Goal: Task Accomplishment & Management: Manage account settings

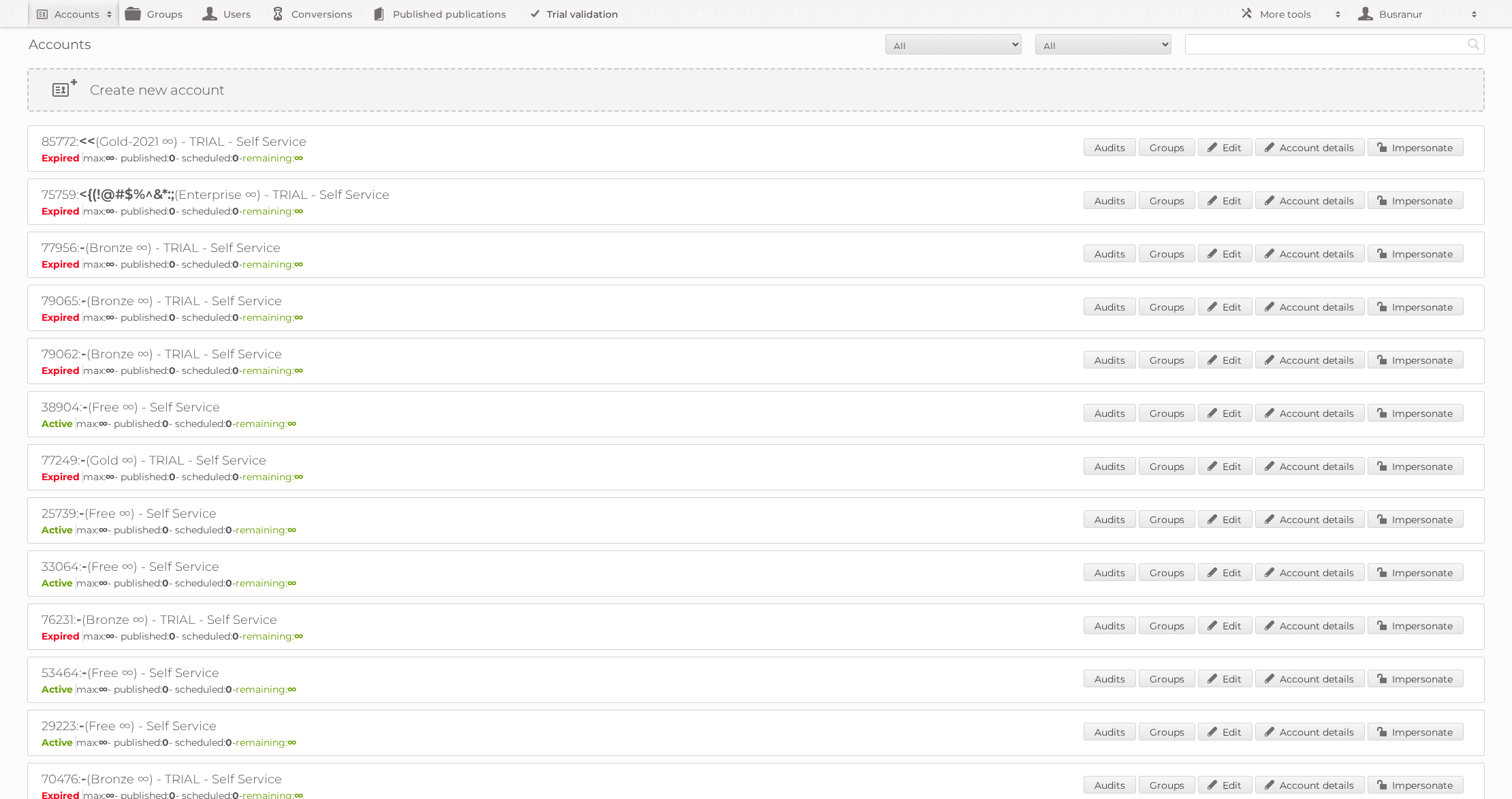
click at [547, 15] on link "Trial validation" at bounding box center [576, 14] width 112 height 27
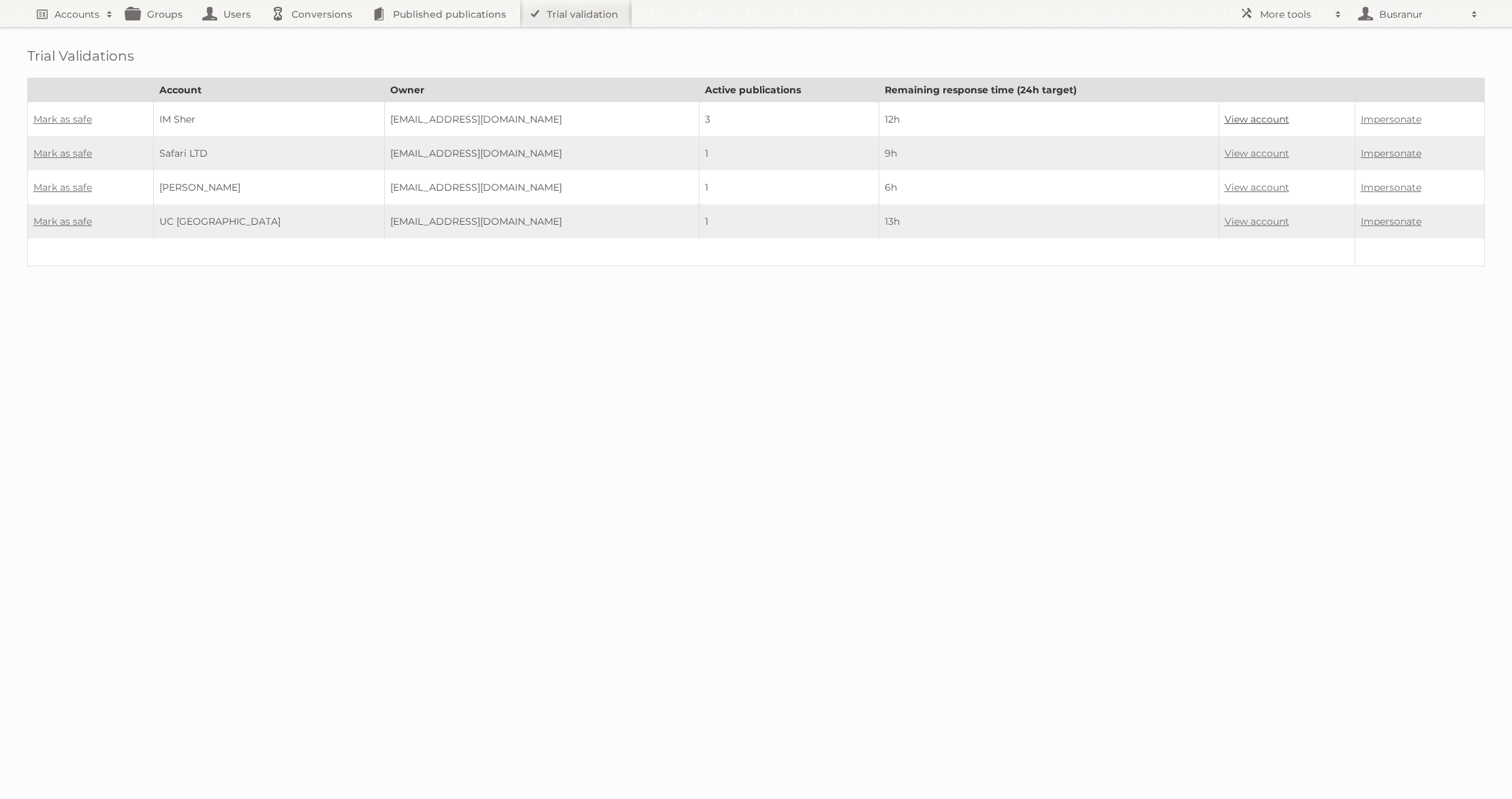
click at [1246, 117] on link "View account" at bounding box center [1257, 119] width 65 height 12
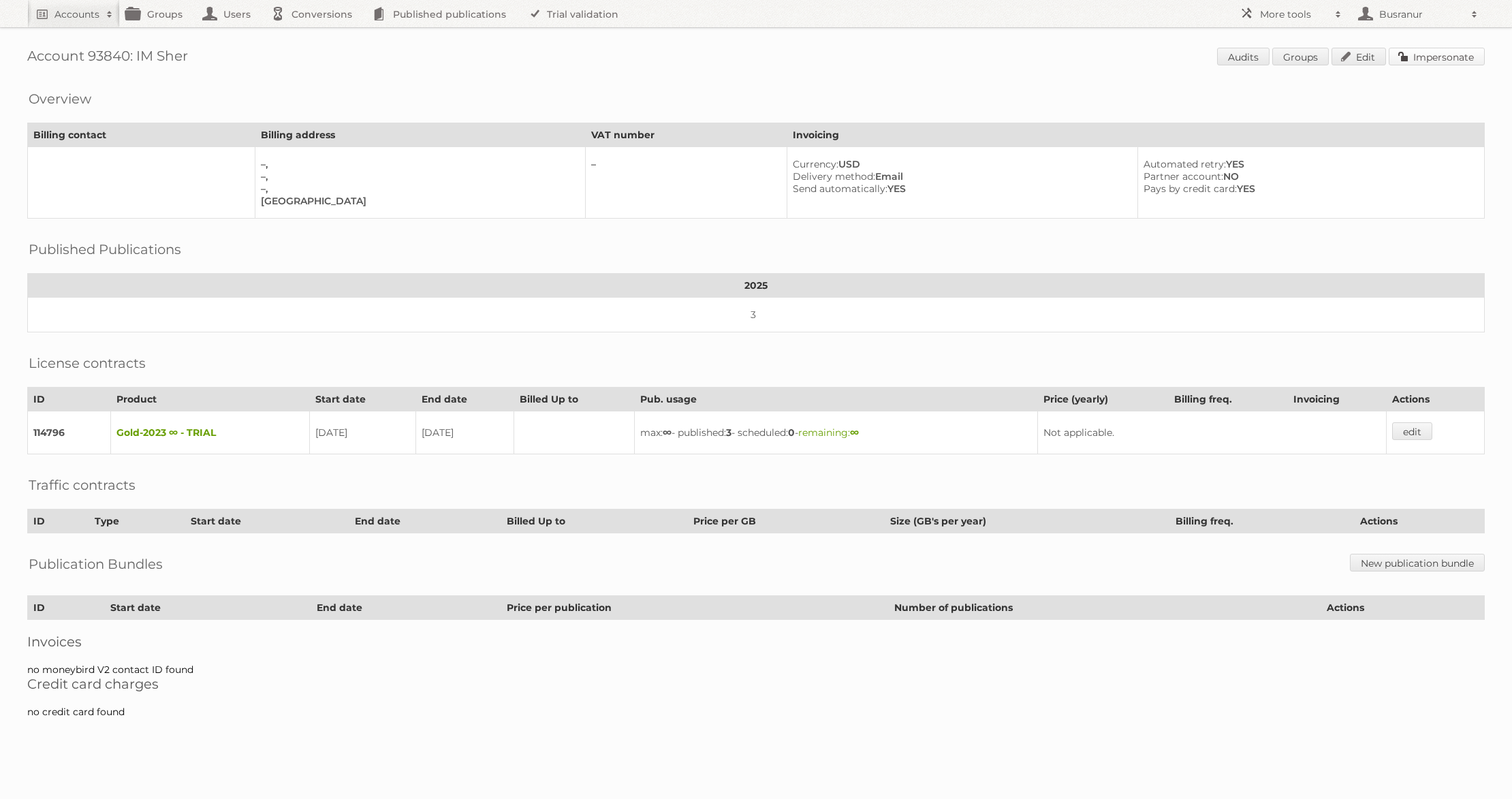
click at [1426, 54] on link "Impersonate" at bounding box center [1436, 56] width 96 height 18
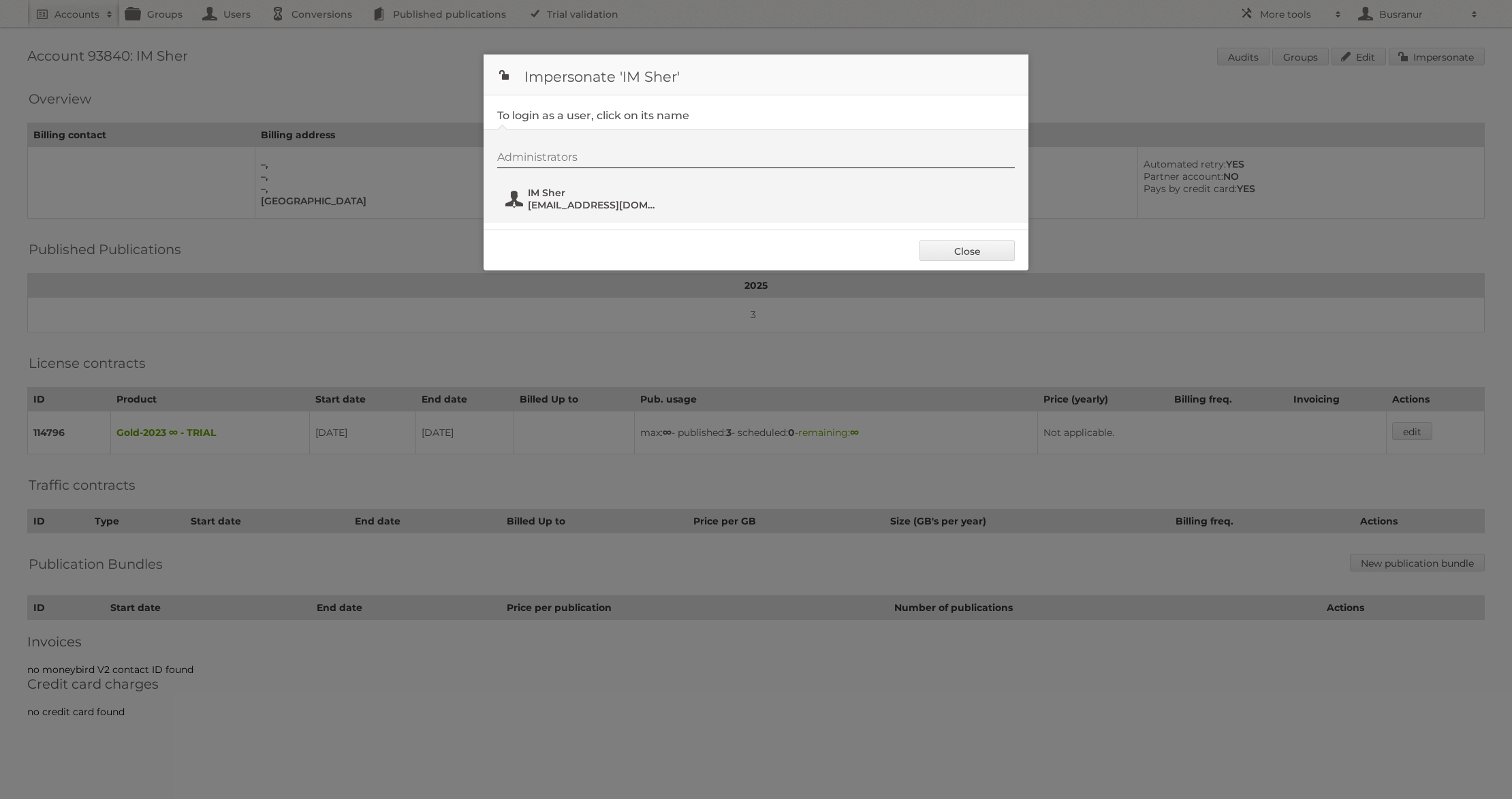
click at [571, 194] on span "IM Sher" at bounding box center [593, 192] width 132 height 12
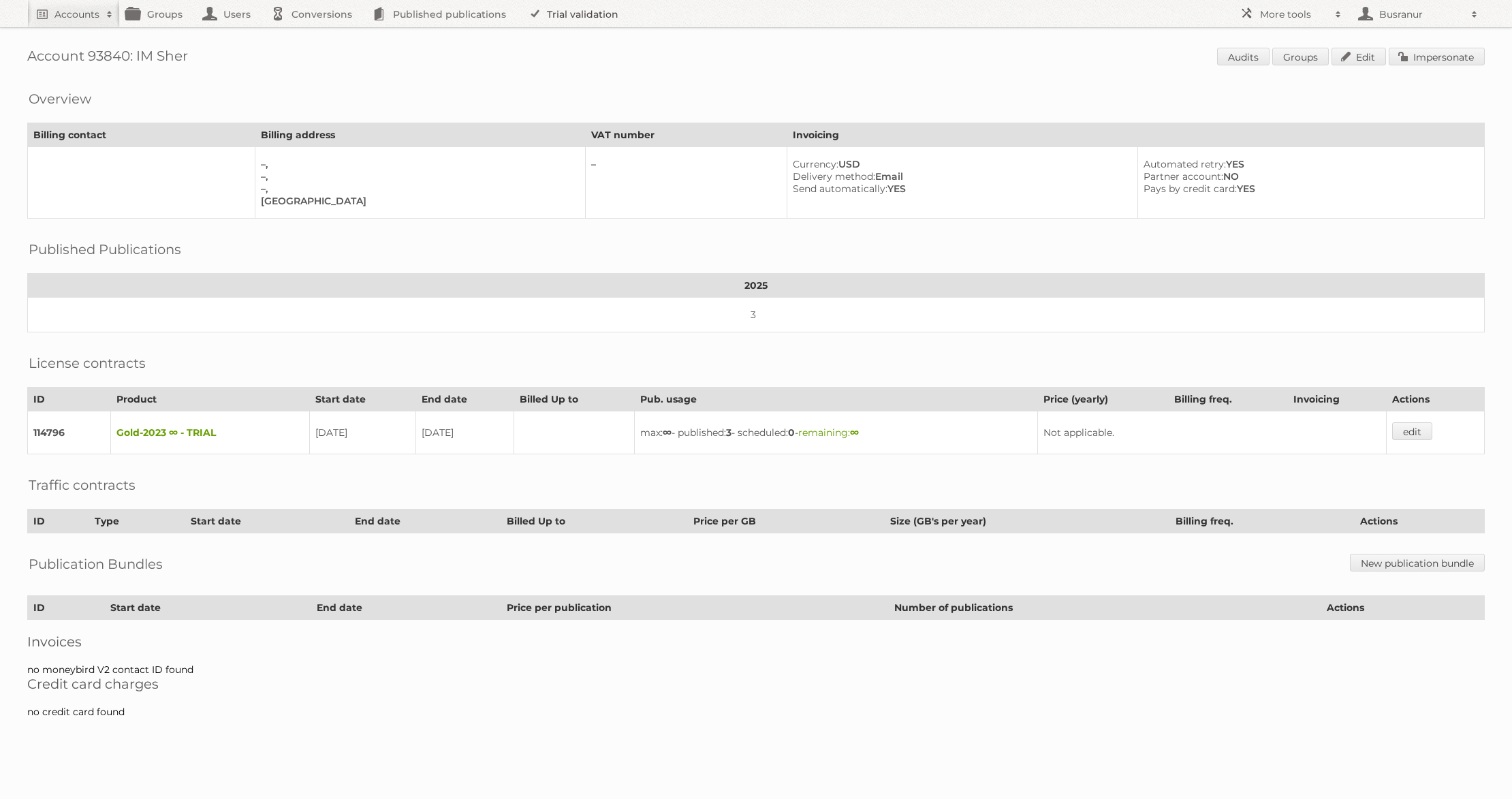
click at [591, 14] on link "Trial validation" at bounding box center [576, 14] width 112 height 27
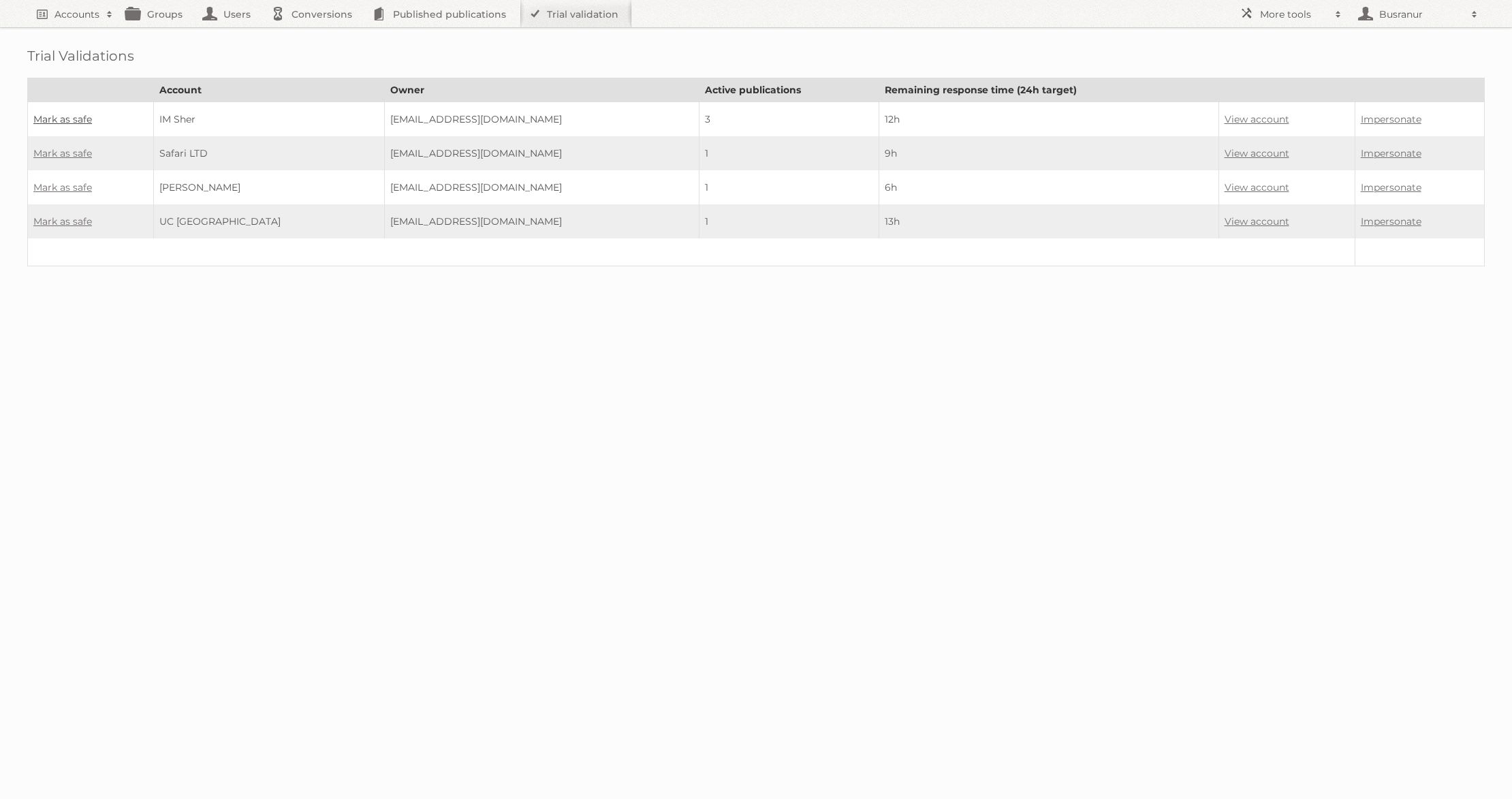
click at [77, 119] on link "Mark as safe" at bounding box center [62, 119] width 59 height 12
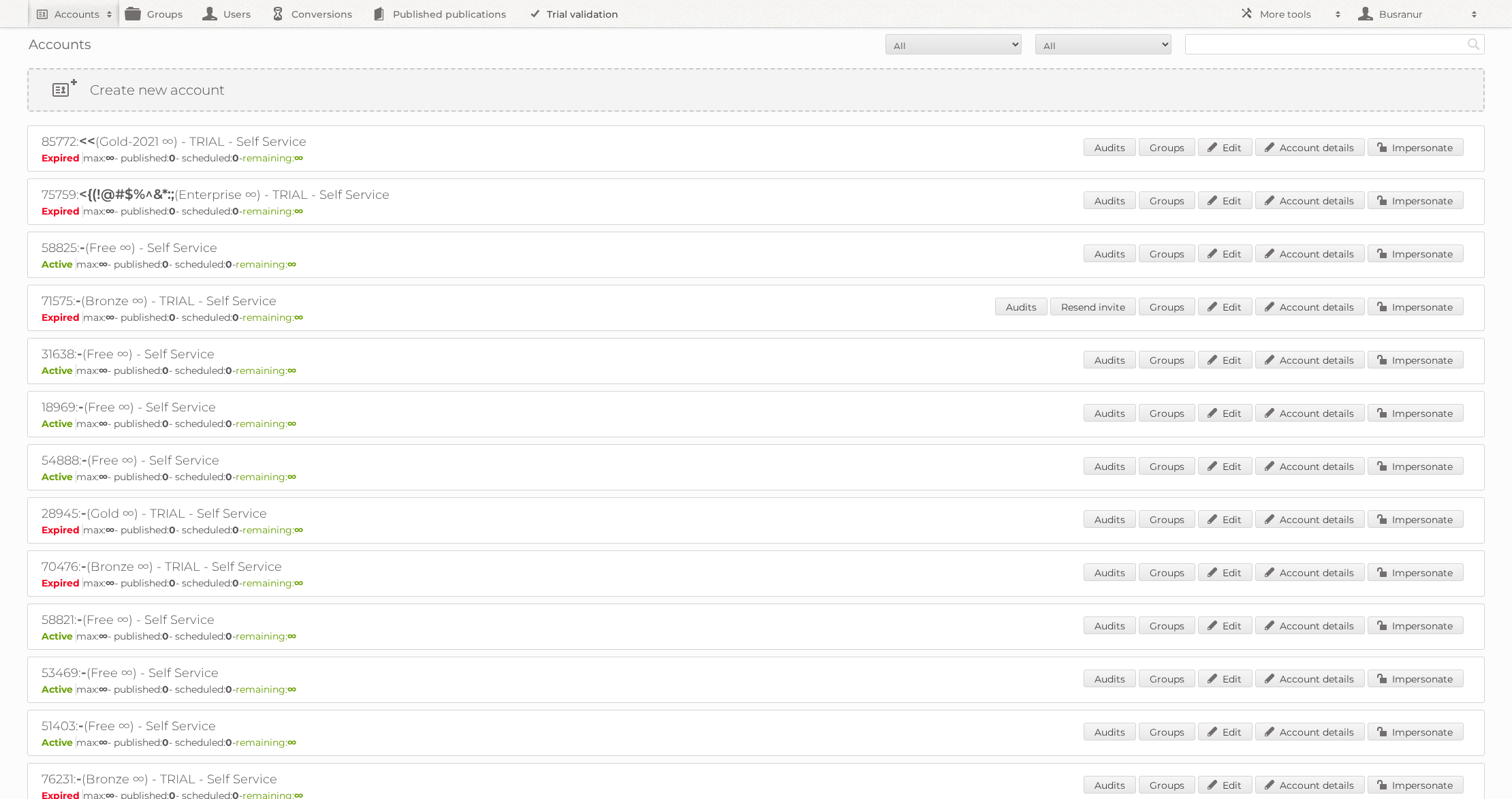
click at [581, 14] on link "Trial validation" at bounding box center [576, 14] width 112 height 27
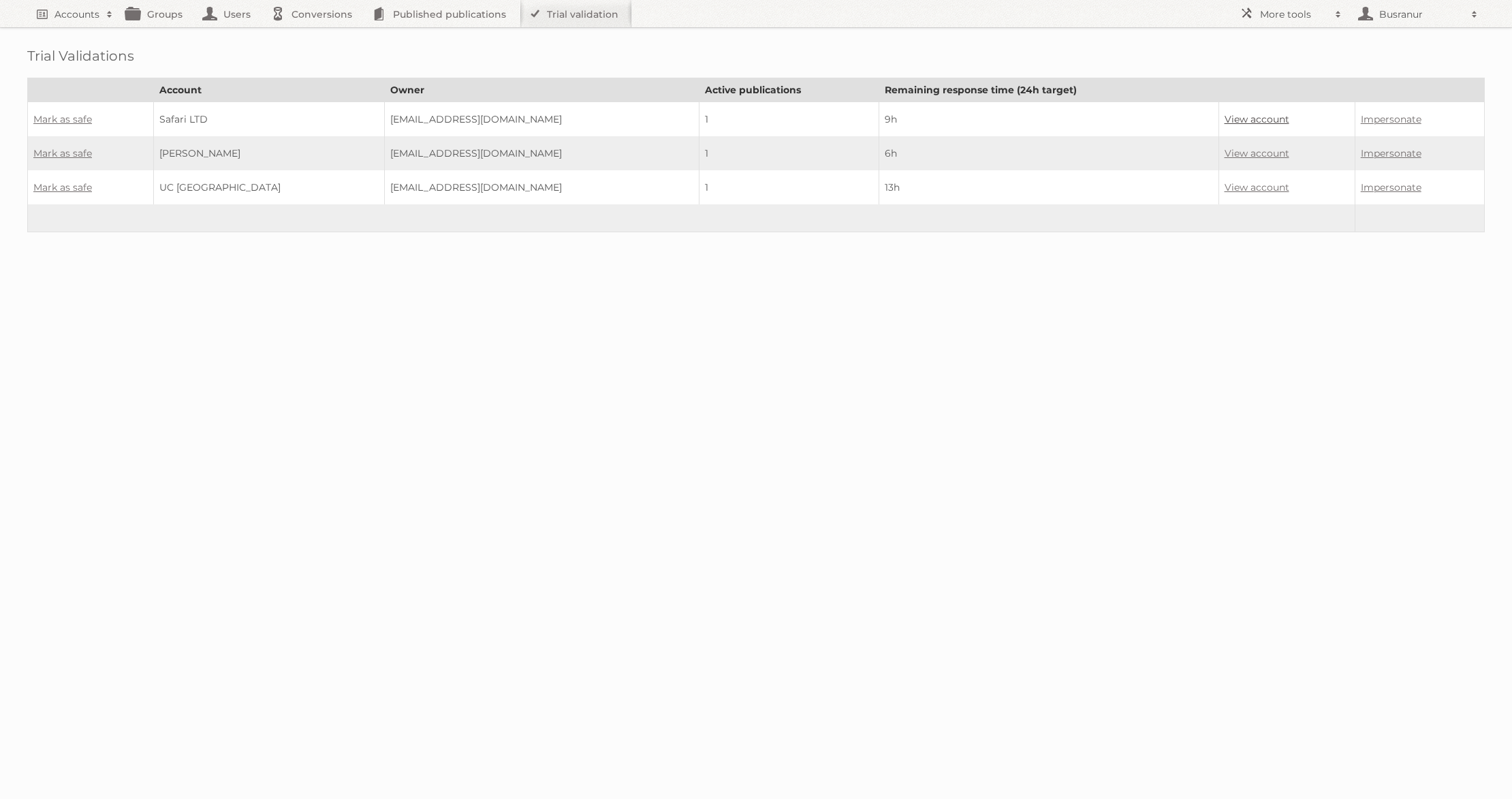
click at [1225, 119] on link "View account" at bounding box center [1257, 119] width 65 height 12
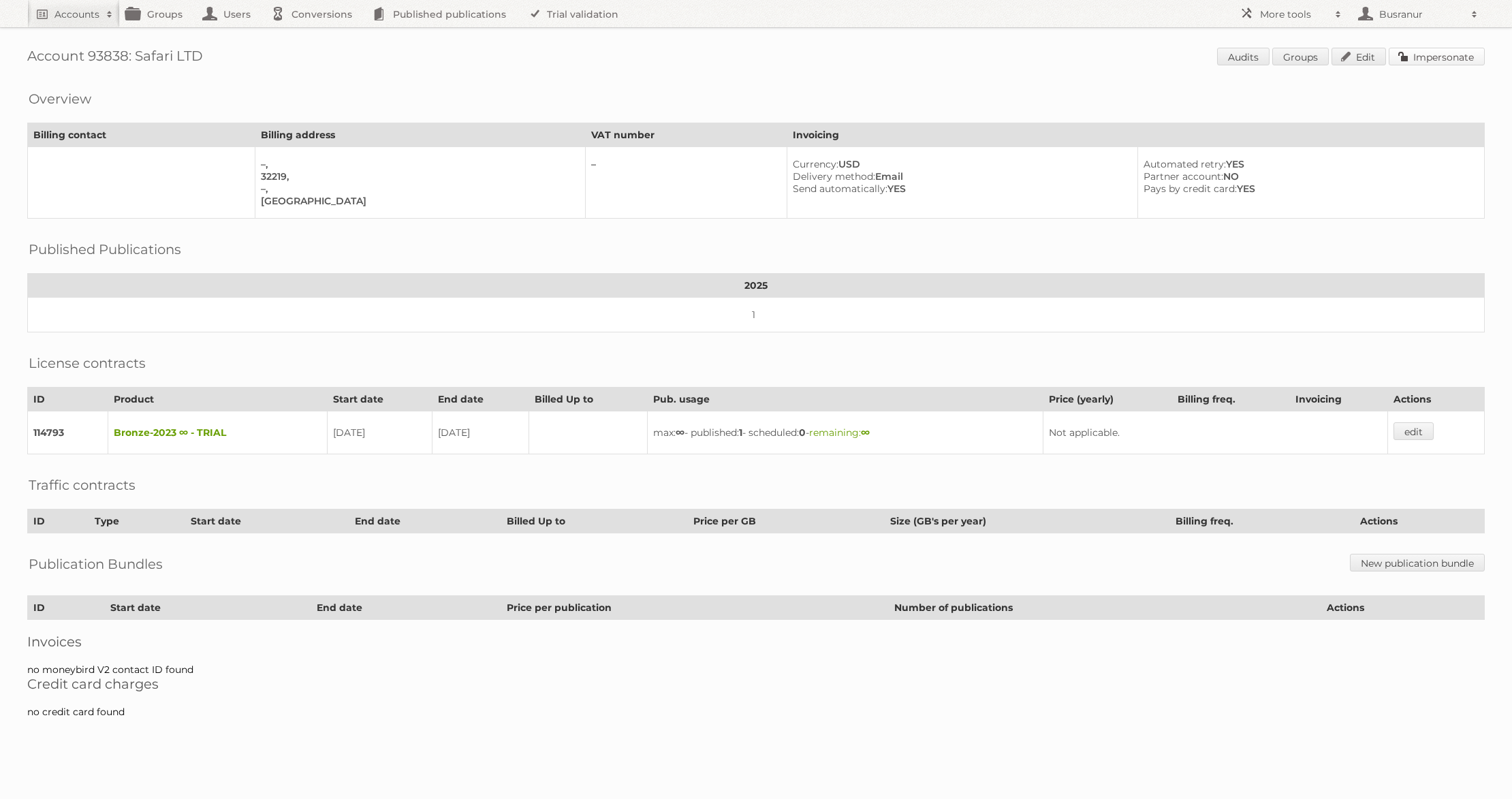
click at [1443, 58] on link "Impersonate" at bounding box center [1436, 56] width 96 height 18
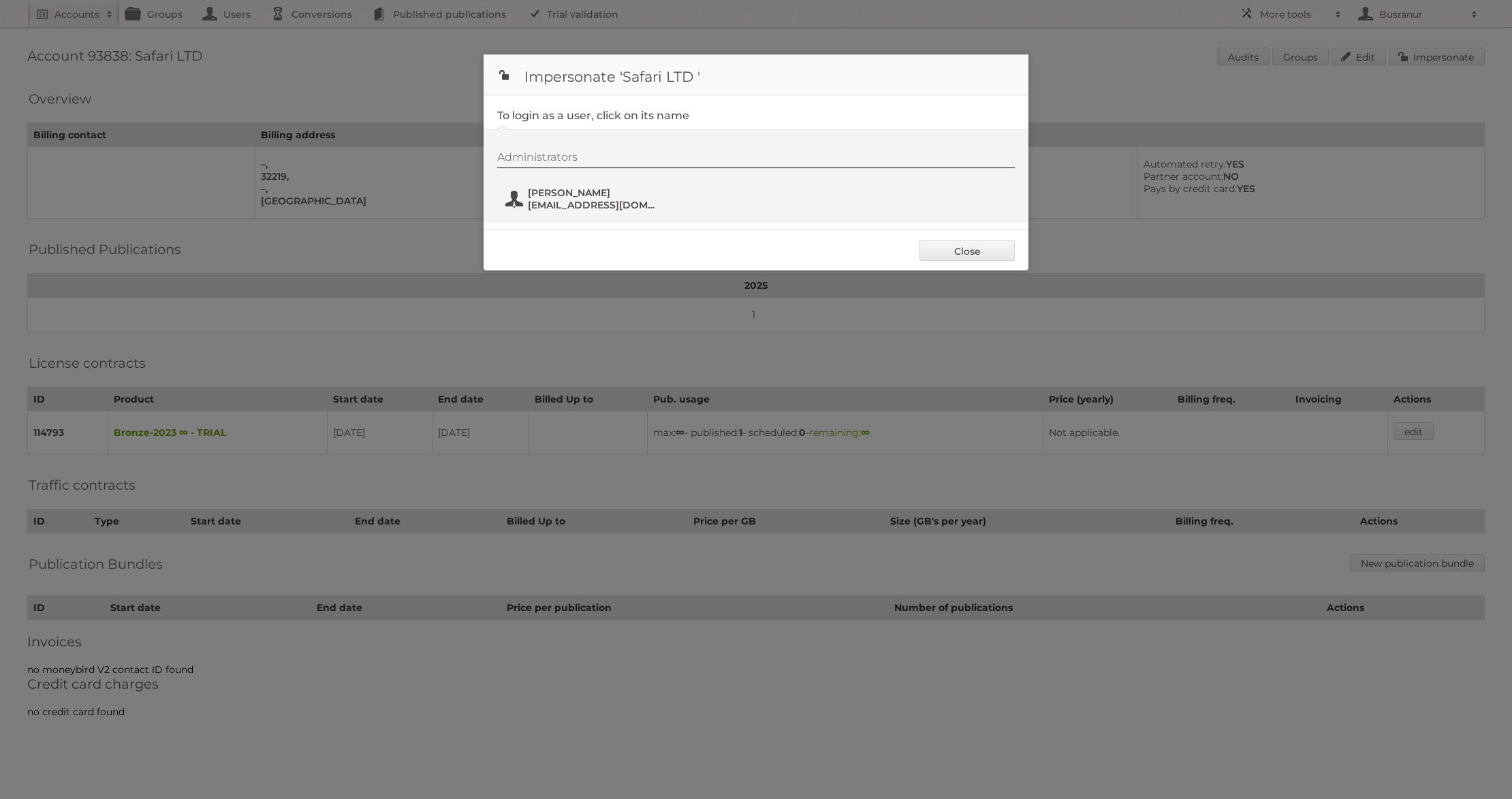
click at [566, 194] on span "Danny Falero" at bounding box center [593, 192] width 132 height 12
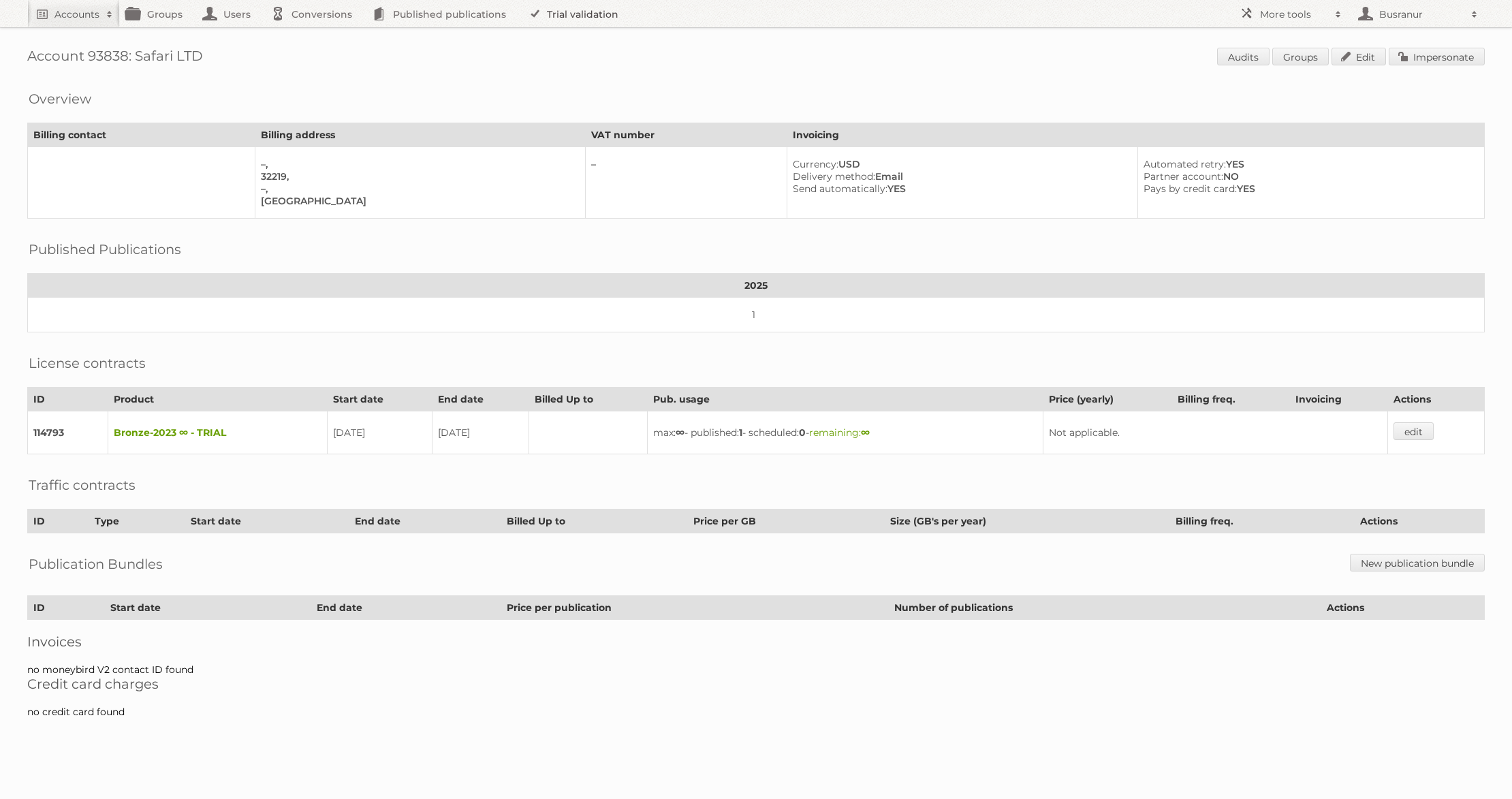
click at [587, 12] on link "Trial validation" at bounding box center [576, 14] width 112 height 27
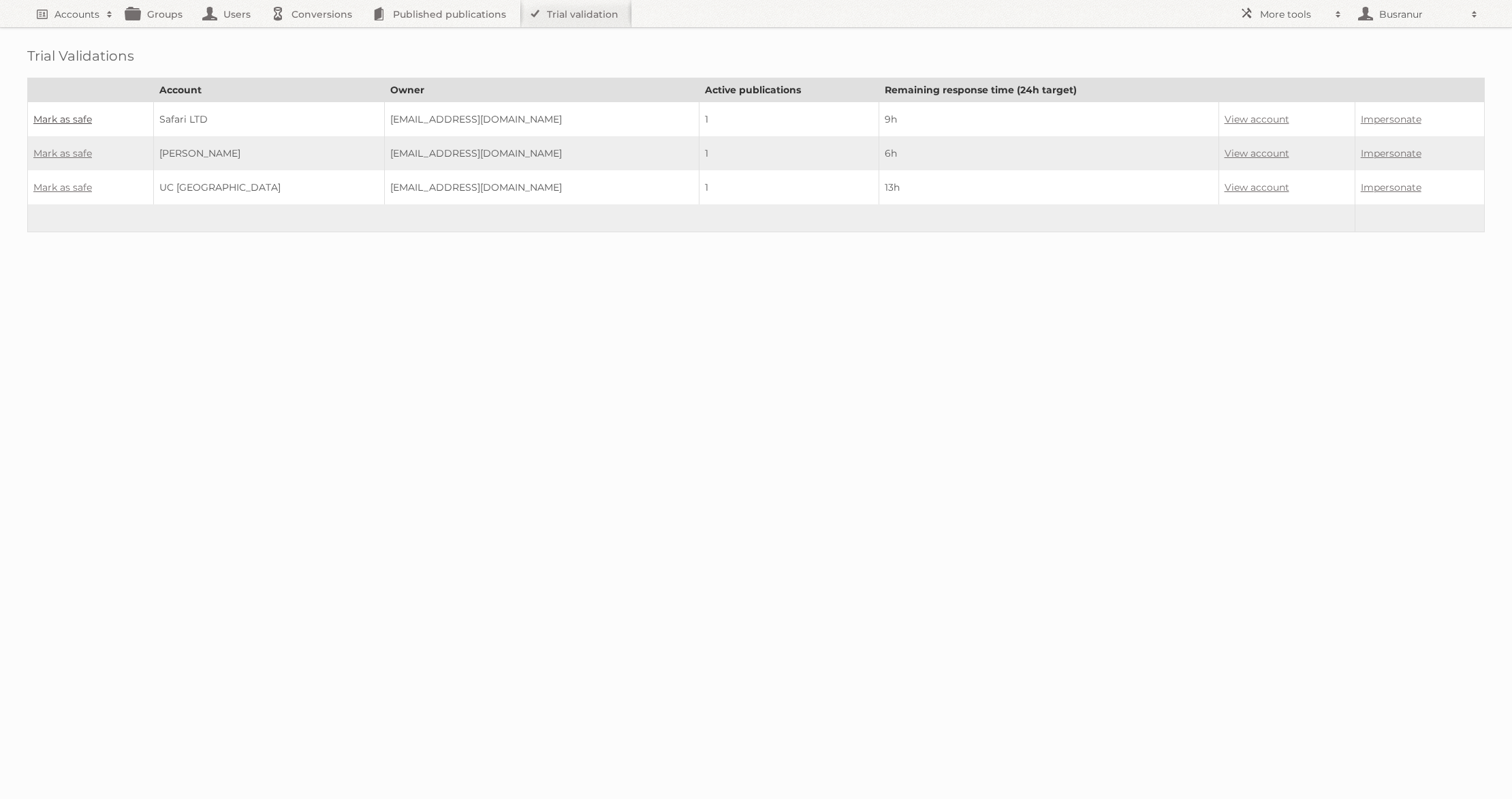
click at [70, 116] on link "Mark as safe" at bounding box center [62, 119] width 59 height 12
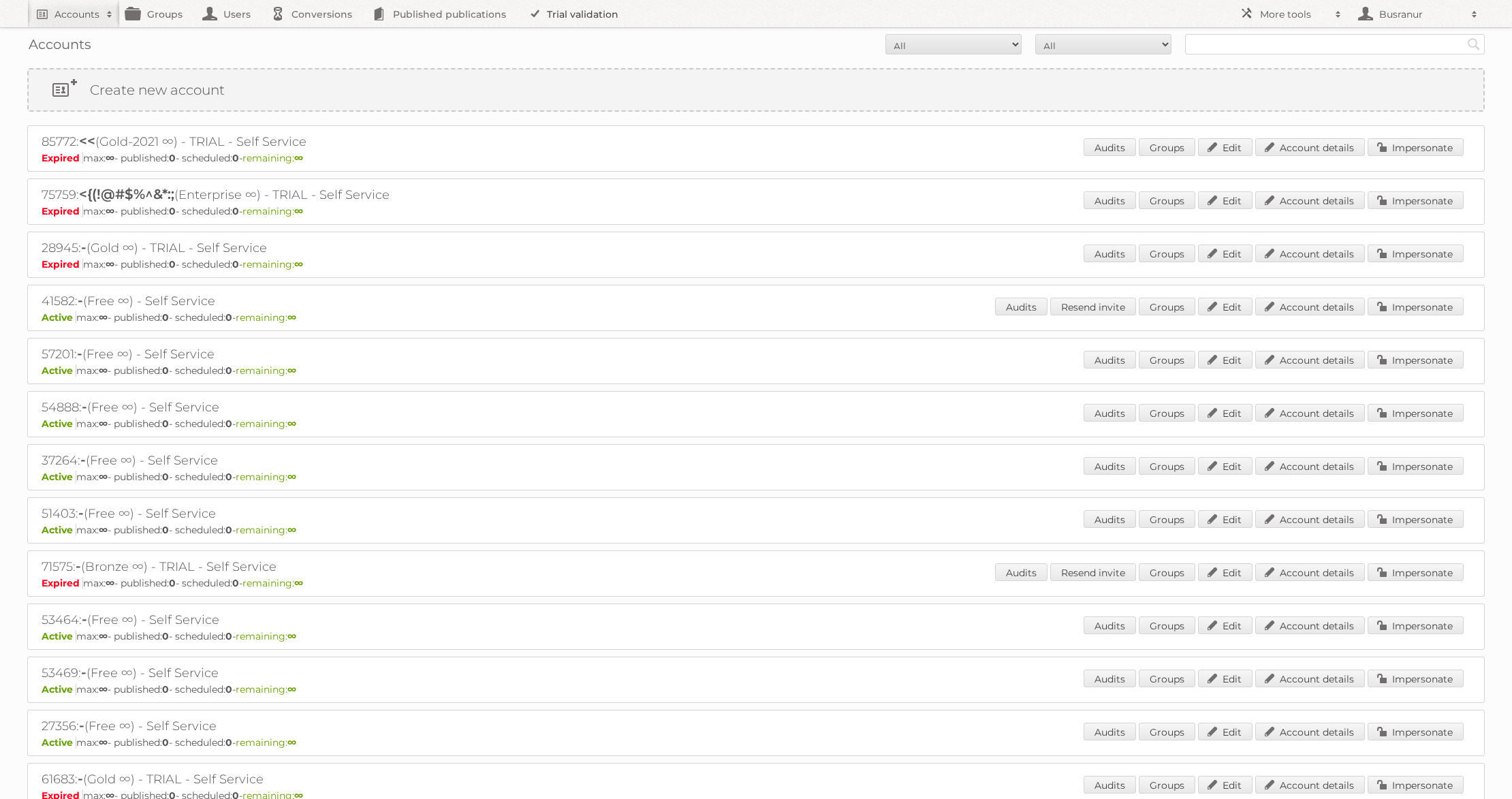
click at [570, 12] on link "Trial validation" at bounding box center [576, 14] width 112 height 27
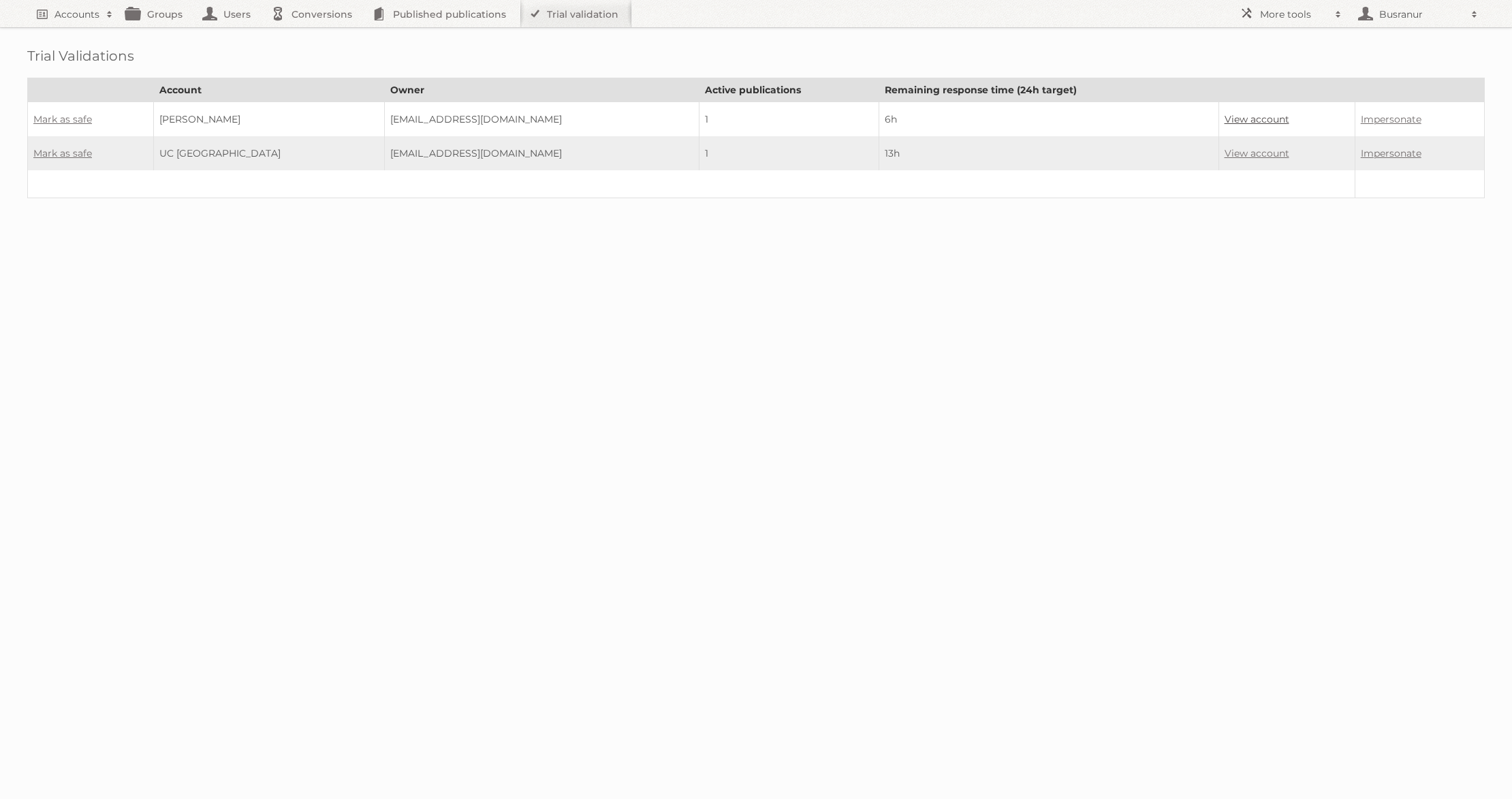
click at [1225, 121] on link "View account" at bounding box center [1257, 119] width 65 height 12
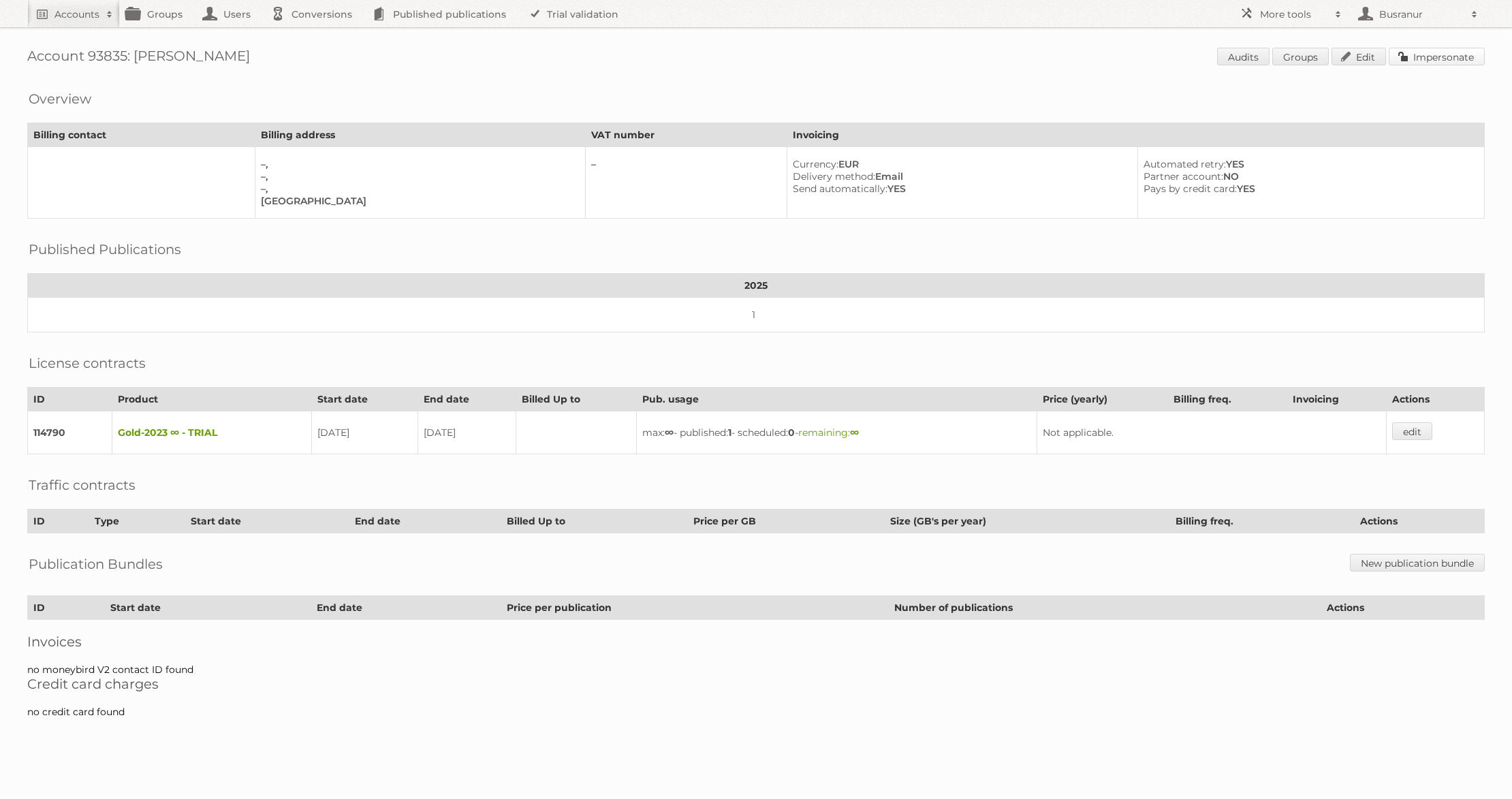
click at [1414, 56] on link "Impersonate" at bounding box center [1436, 56] width 96 height 18
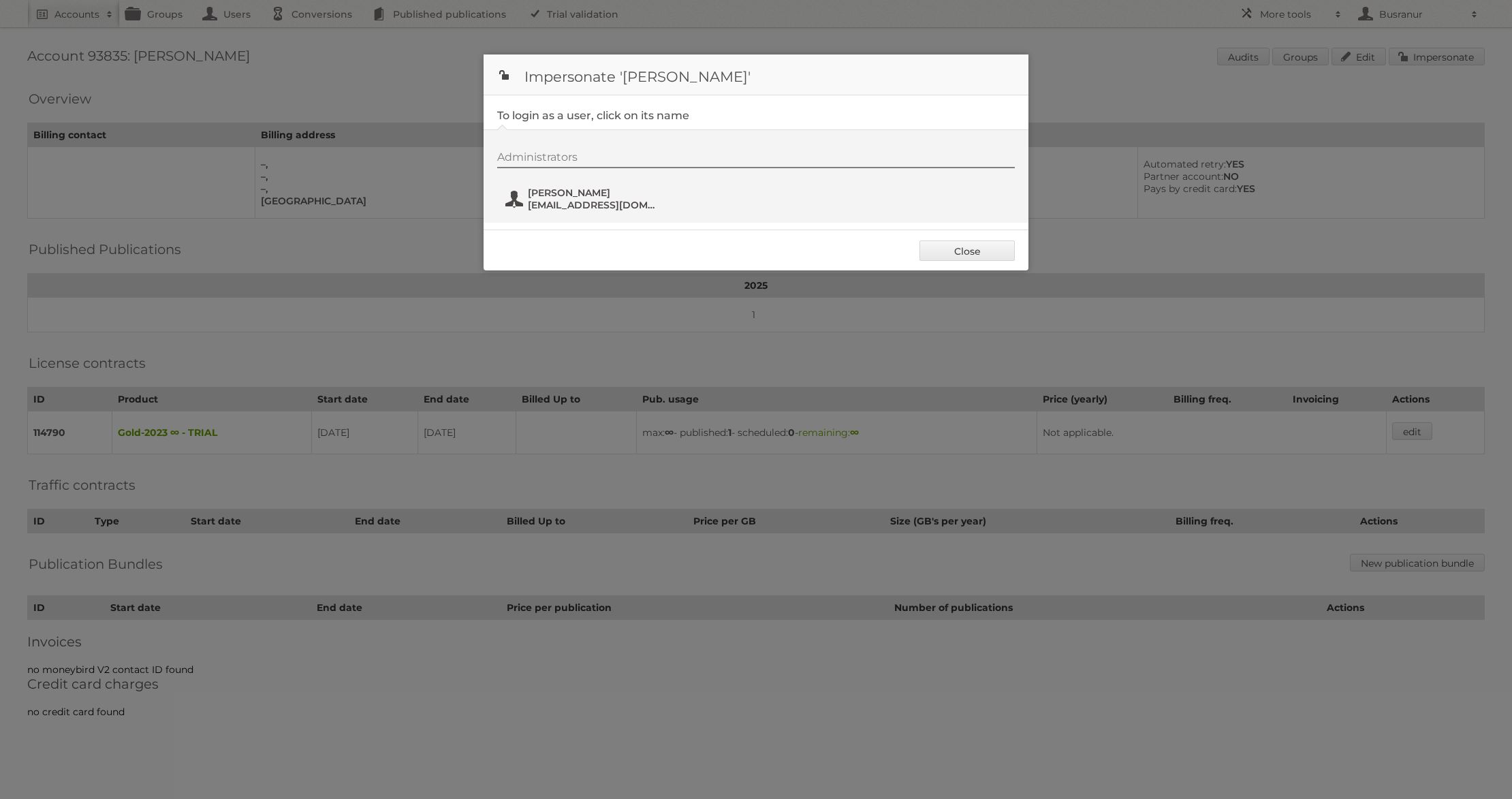
click at [567, 203] on span "foyafod919@kwifa.com" at bounding box center [593, 205] width 132 height 12
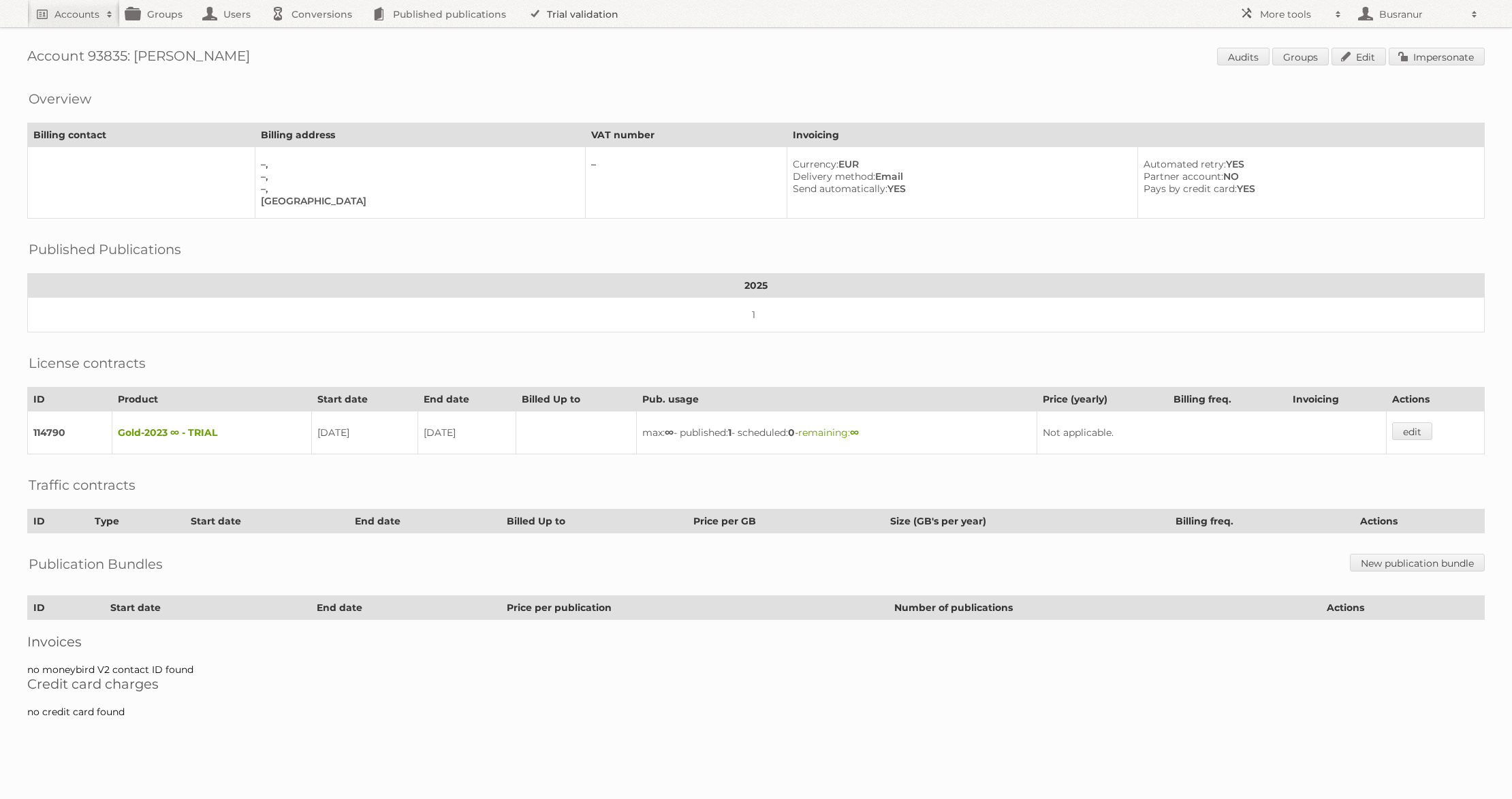
click at [588, 22] on link "Trial validation" at bounding box center [576, 14] width 112 height 27
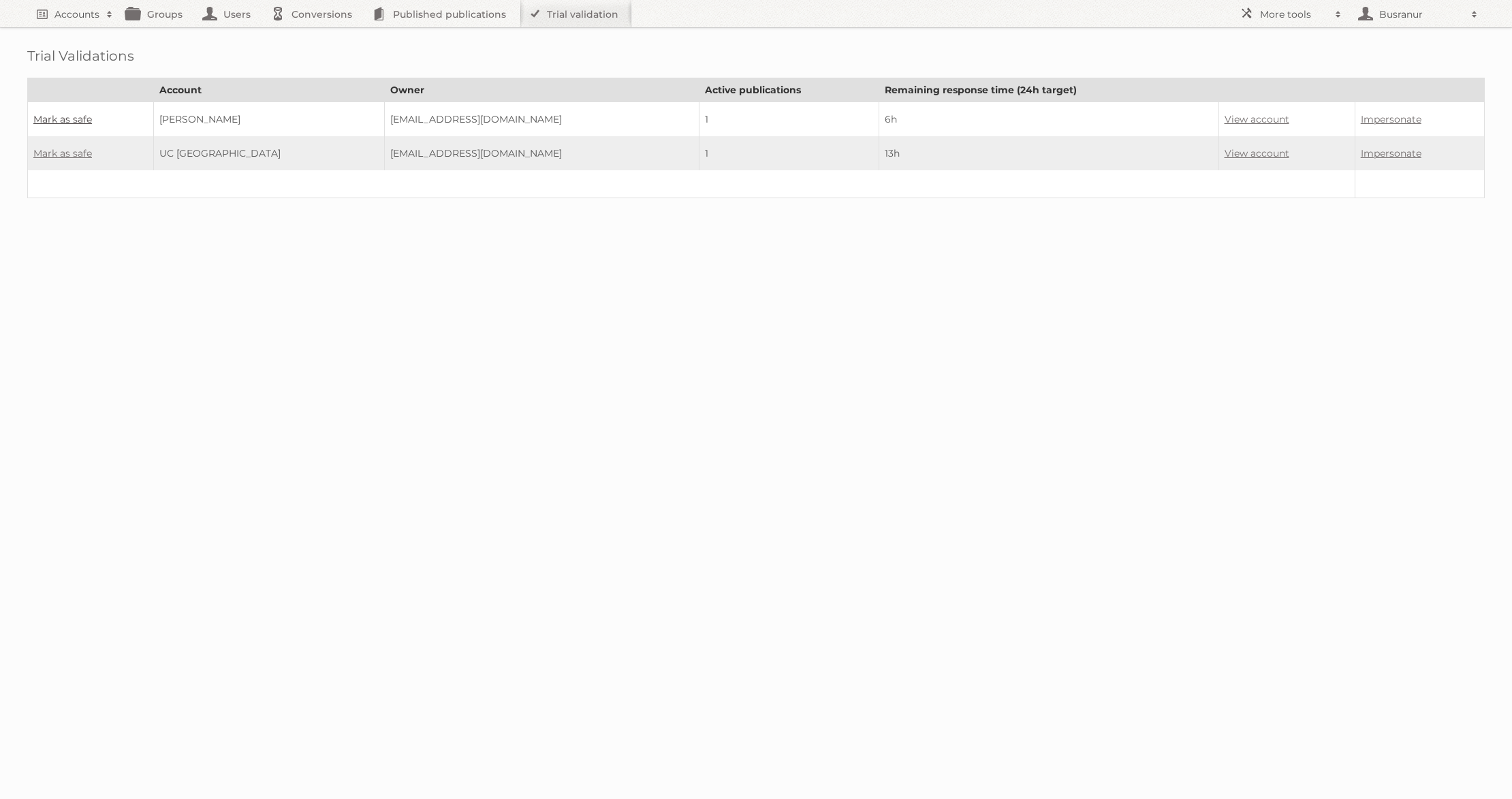
click at [66, 117] on link "Mark as safe" at bounding box center [62, 119] width 59 height 12
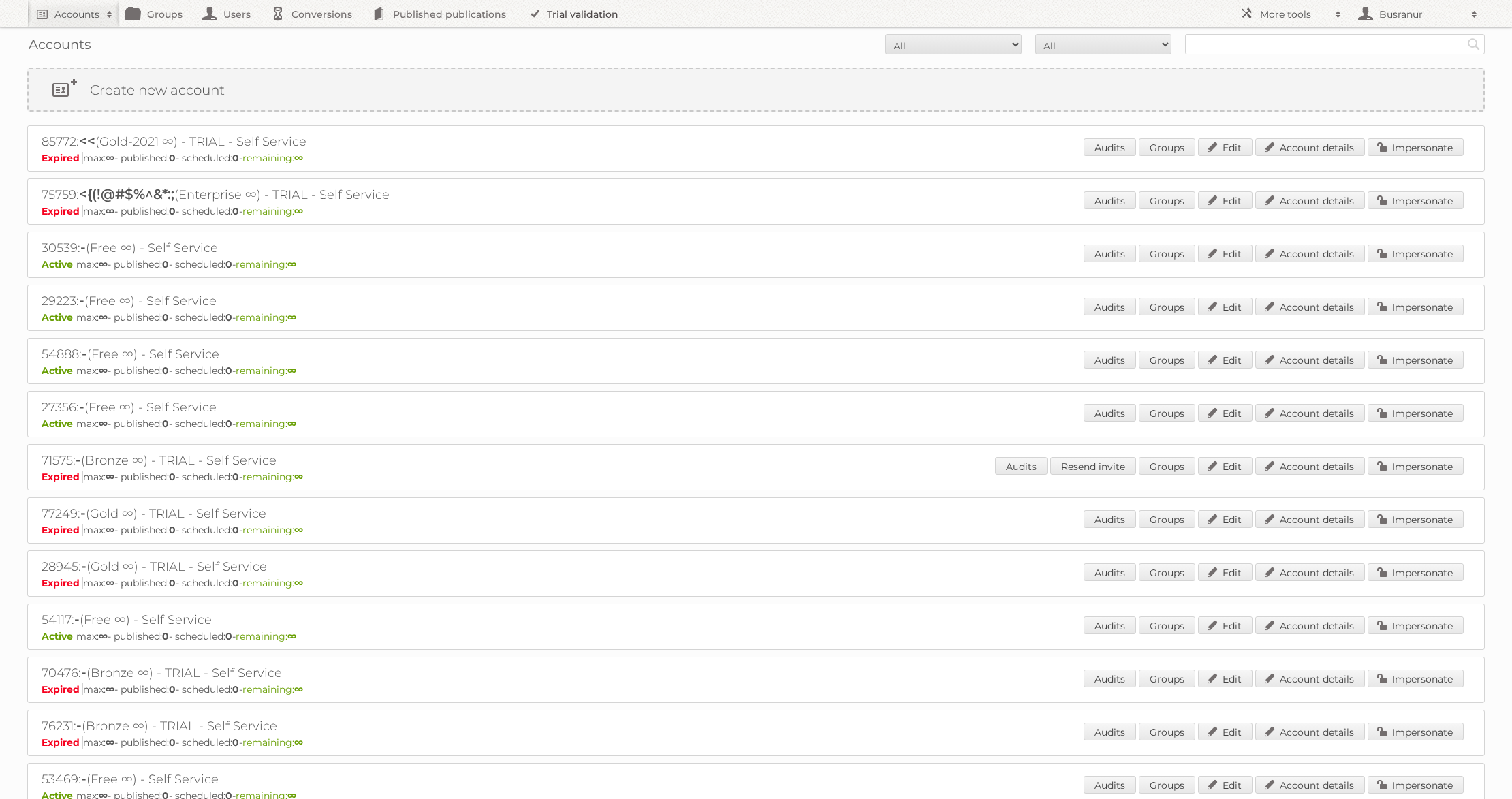
click at [574, 19] on link "Trial validation" at bounding box center [576, 14] width 112 height 27
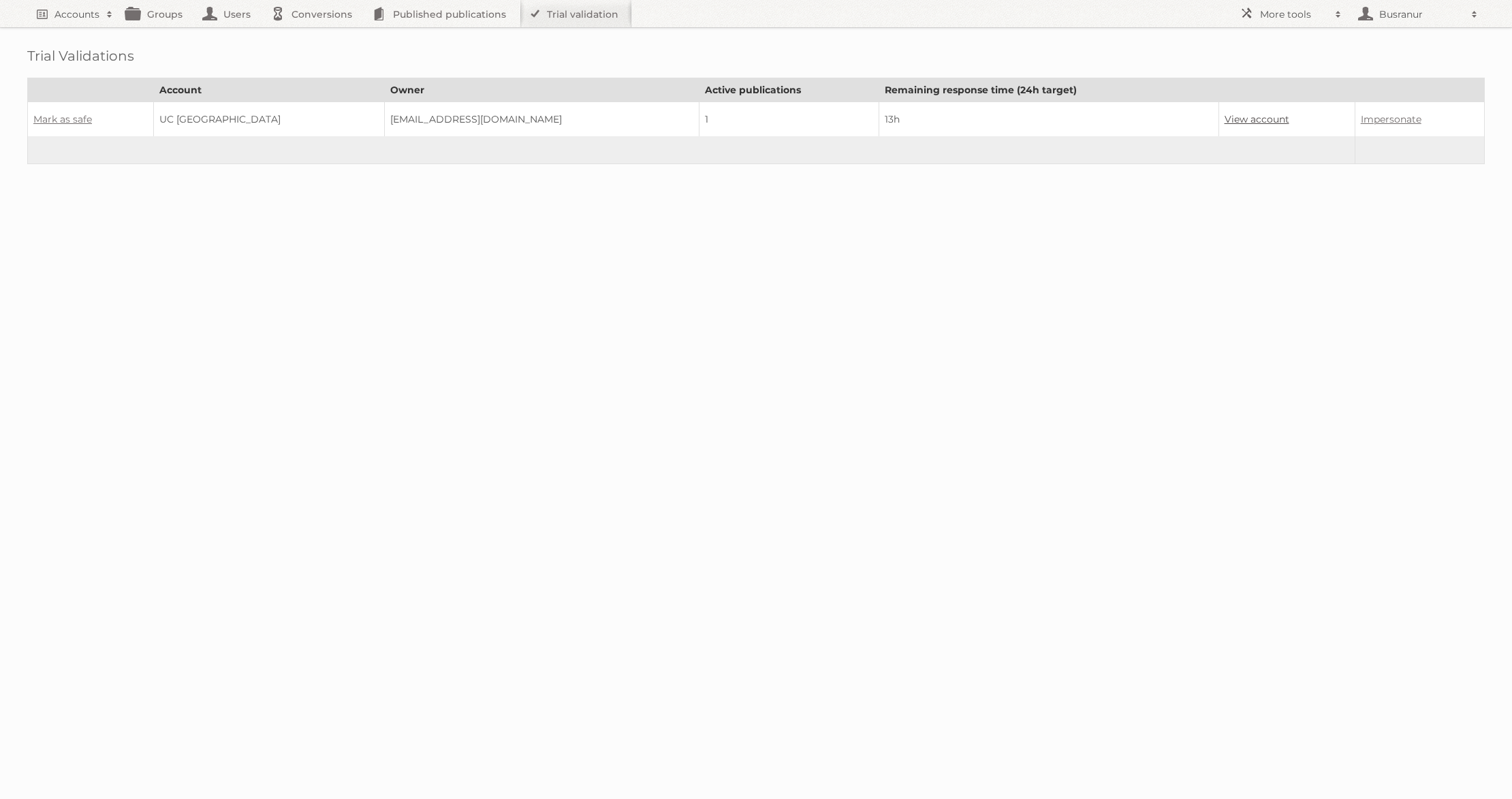
click at [1226, 116] on link "View account" at bounding box center [1257, 119] width 65 height 12
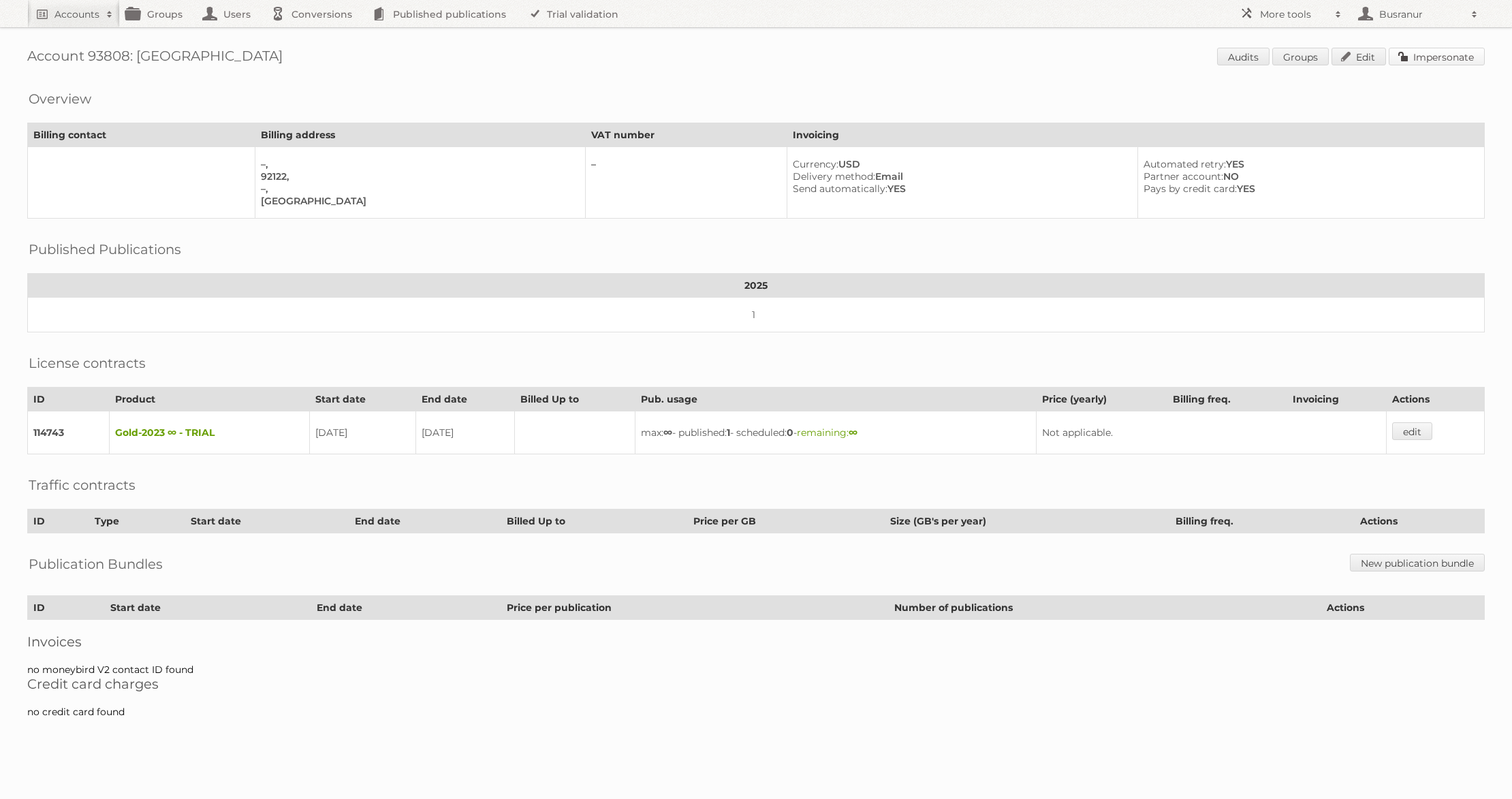
click at [1465, 49] on link "Impersonate" at bounding box center [1436, 56] width 96 height 18
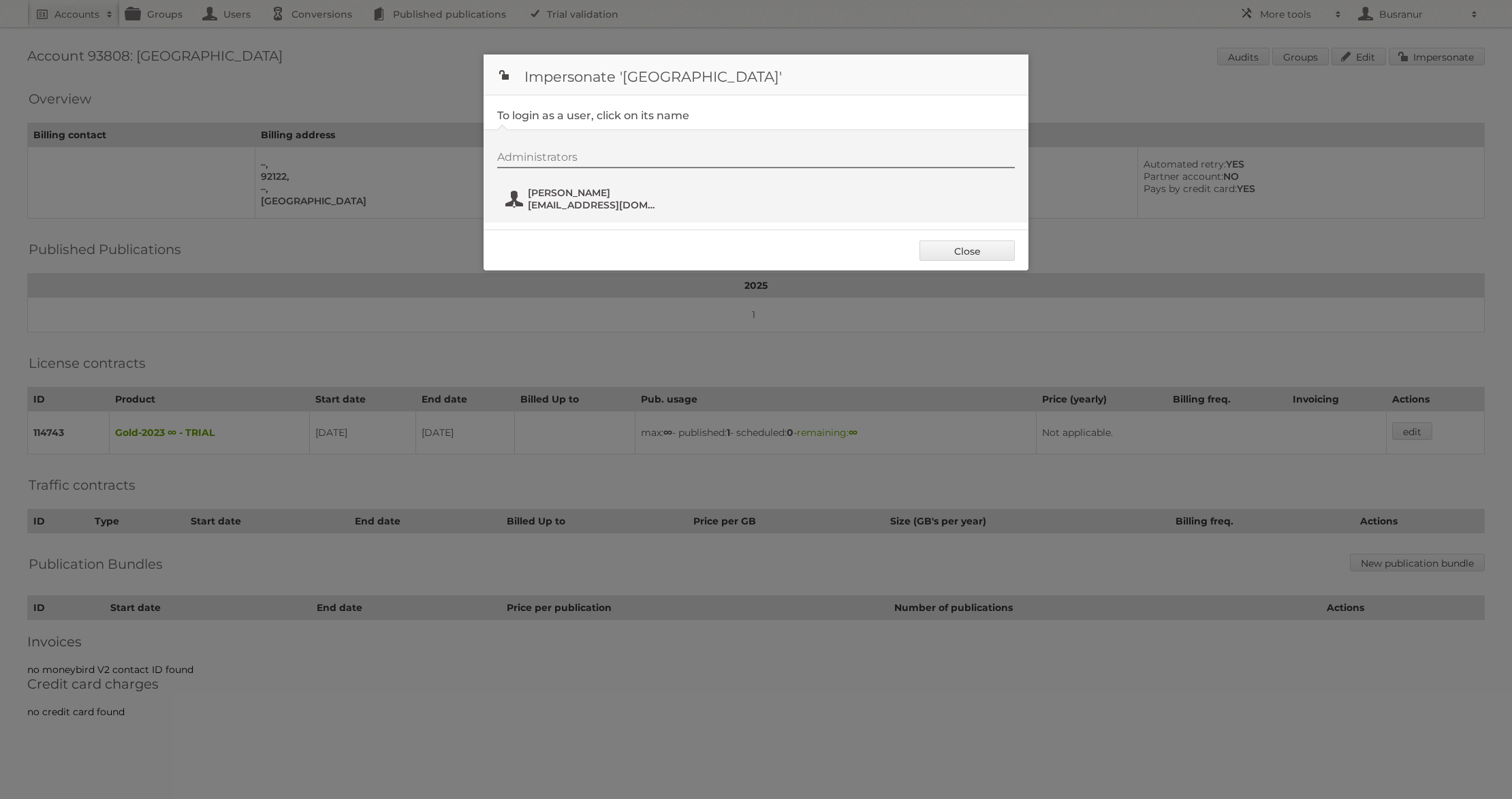
click at [564, 209] on span "[EMAIL_ADDRESS][DOMAIN_NAME]" at bounding box center [593, 205] width 132 height 12
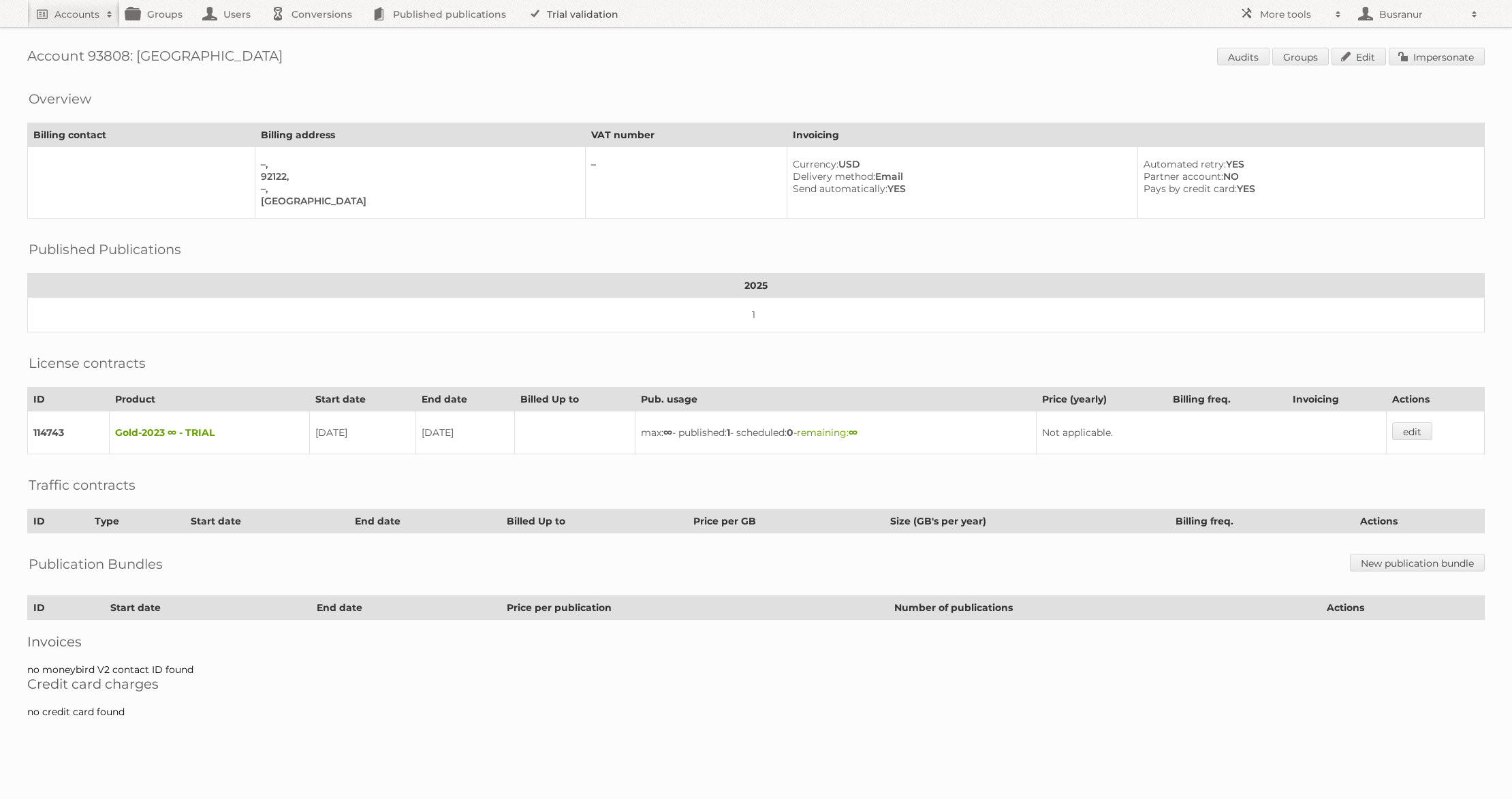
click at [573, 22] on link "Trial validation" at bounding box center [576, 14] width 112 height 27
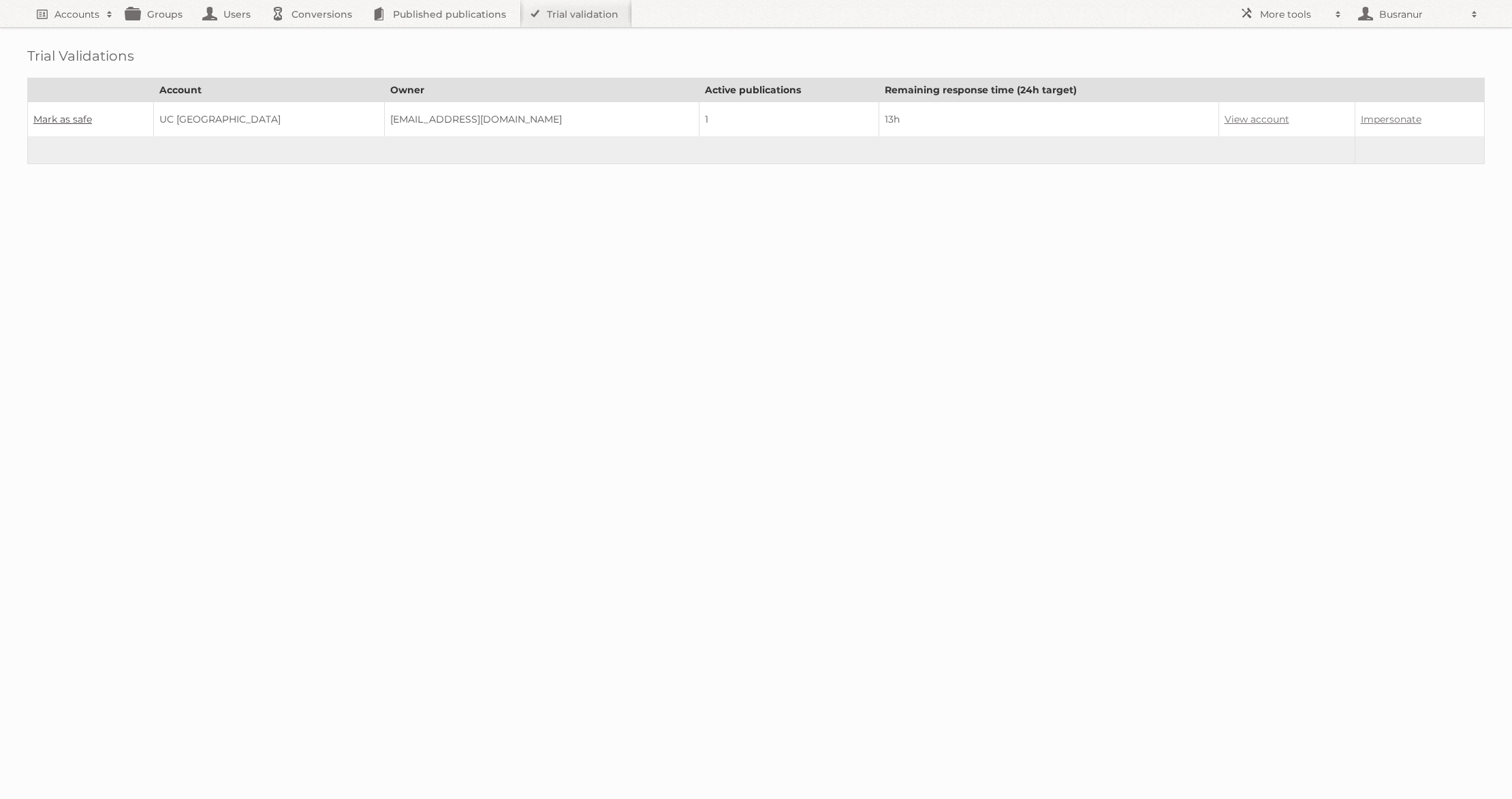
click at [61, 116] on link "Mark as safe" at bounding box center [62, 119] width 59 height 12
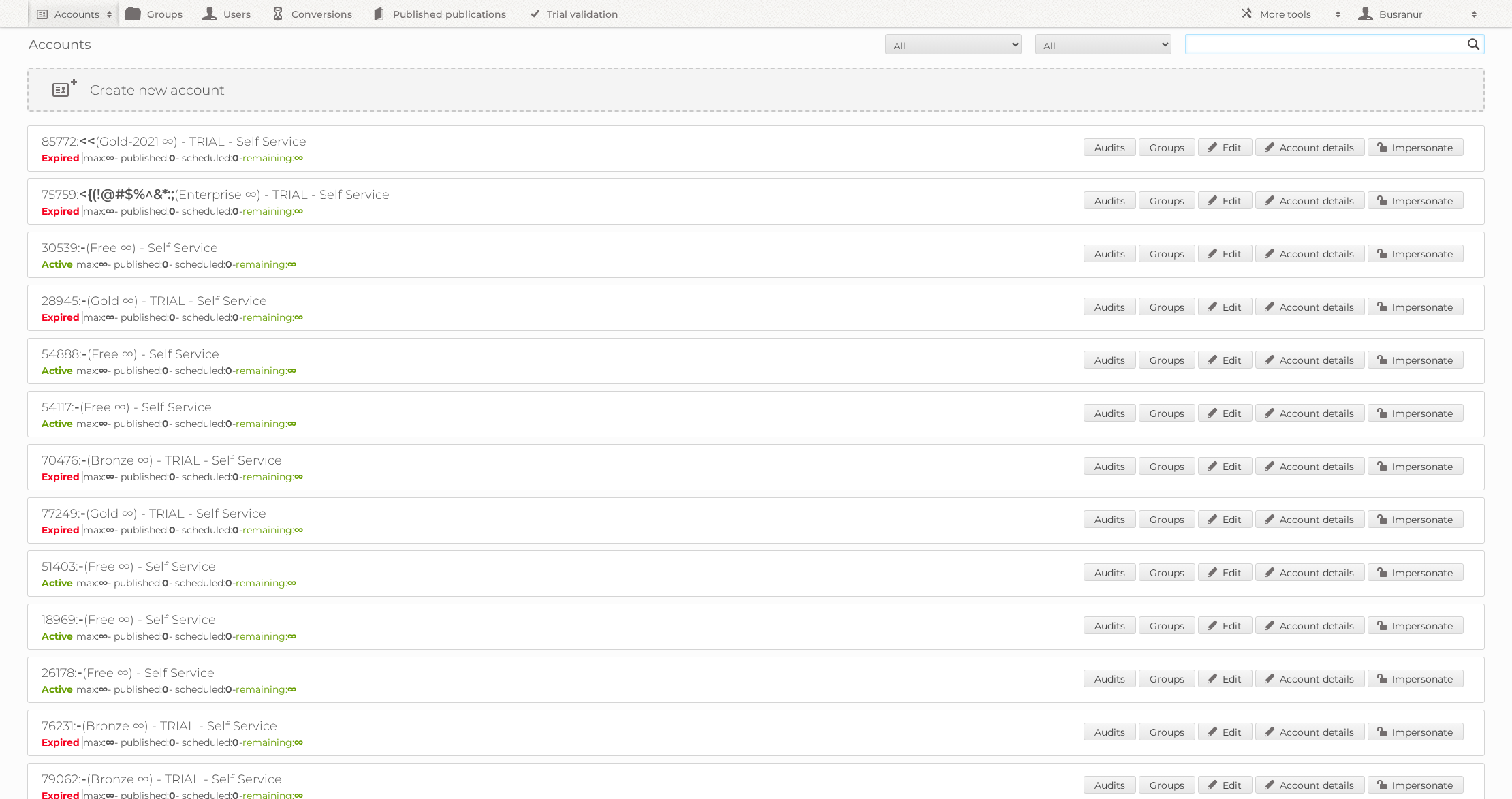
click at [1226, 49] on input "text" at bounding box center [1335, 44] width 300 height 20
paste input "guillaume.lavoie@techoblock.com"
type input "guillaume.lavoie@techoblock.com"
click at [1463, 34] on input "Search" at bounding box center [1474, 44] width 20 height 20
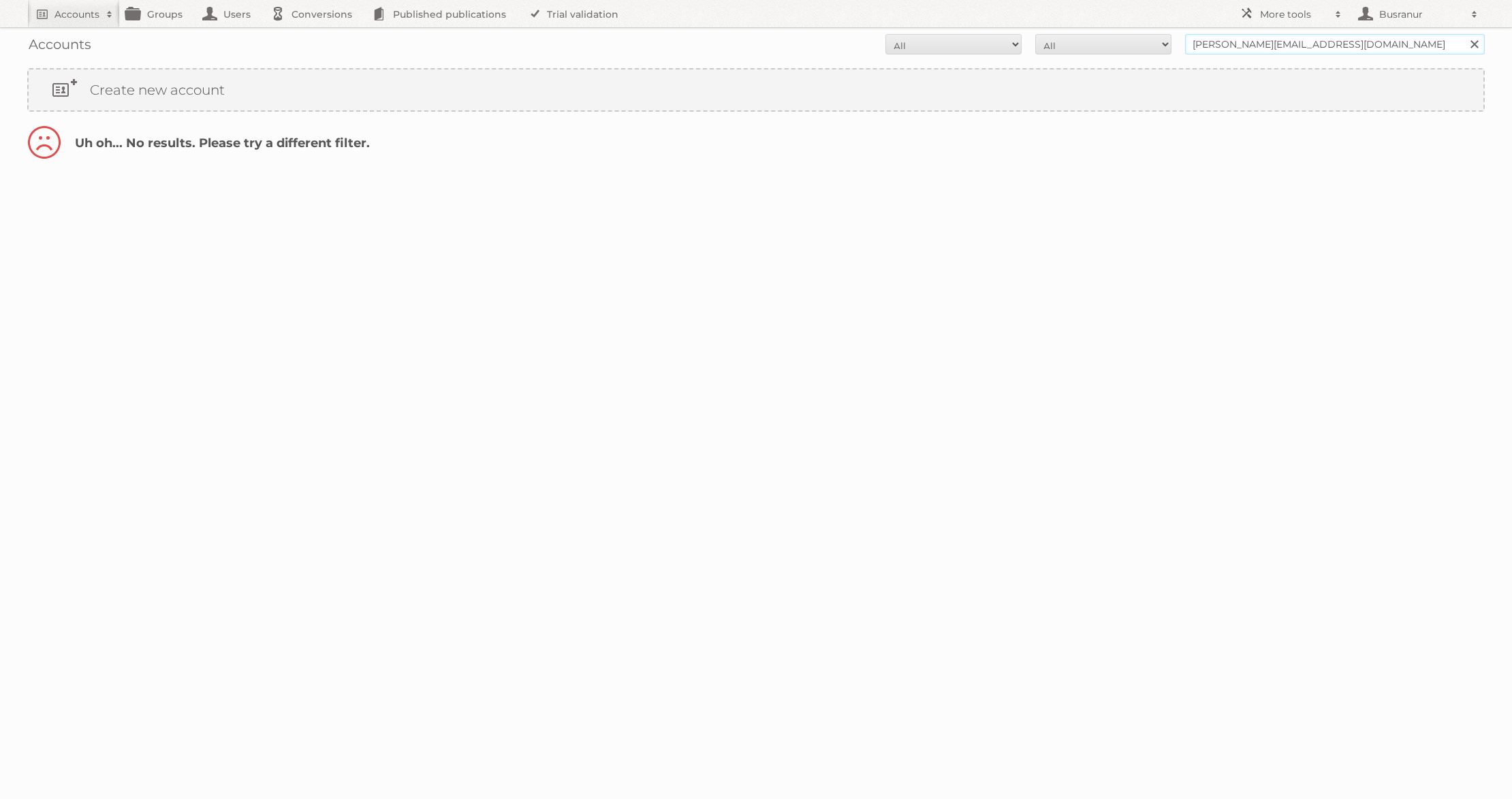
click at [1273, 43] on input "[PERSON_NAME][EMAIL_ADDRESS][DOMAIN_NAME]" at bounding box center [1335, 44] width 300 height 20
type input "@[DOMAIN_NAME]"
click at [1463, 34] on input "Search" at bounding box center [1474, 44] width 20 height 20
click at [1228, 49] on input "@[DOMAIN_NAME]" at bounding box center [1335, 44] width 300 height 20
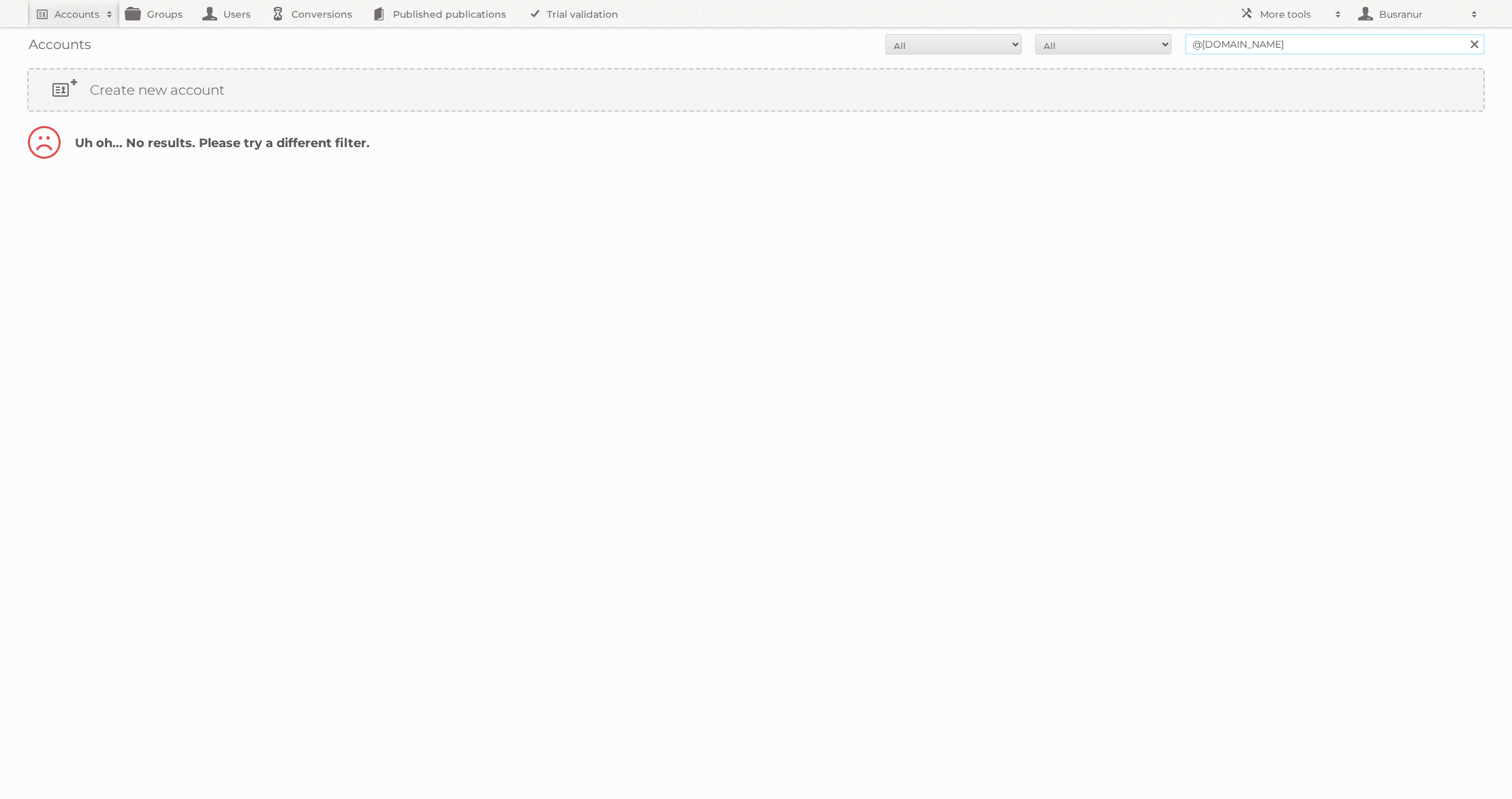
click at [1228, 49] on input "@[DOMAIN_NAME]" at bounding box center [1335, 44] width 300 height 20
paste input "Techo-Bloc"
type input "Techo-Bloc"
click at [1463, 34] on input "Search" at bounding box center [1474, 44] width 20 height 20
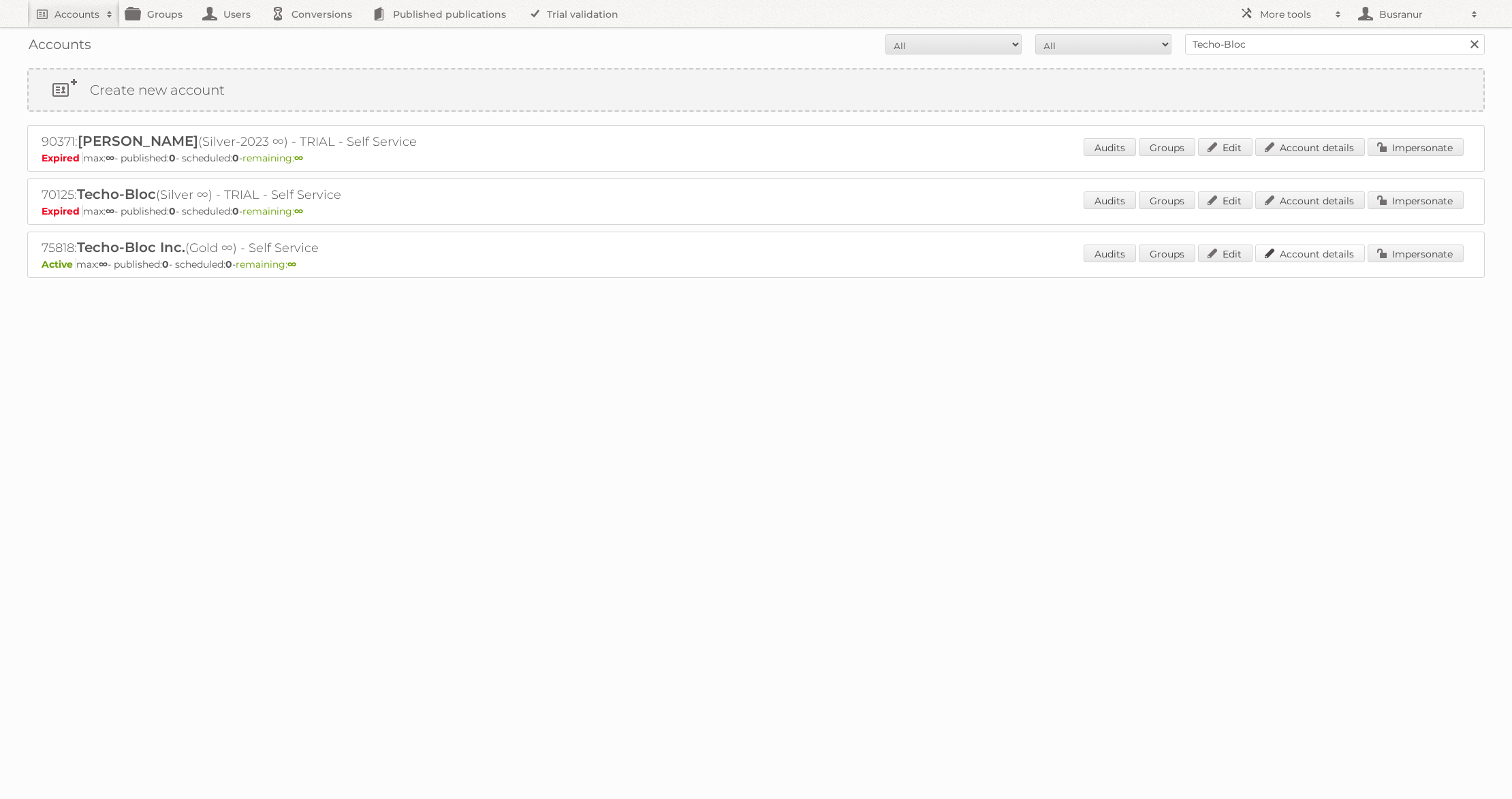
click at [1319, 254] on link "Account details" at bounding box center [1310, 253] width 110 height 18
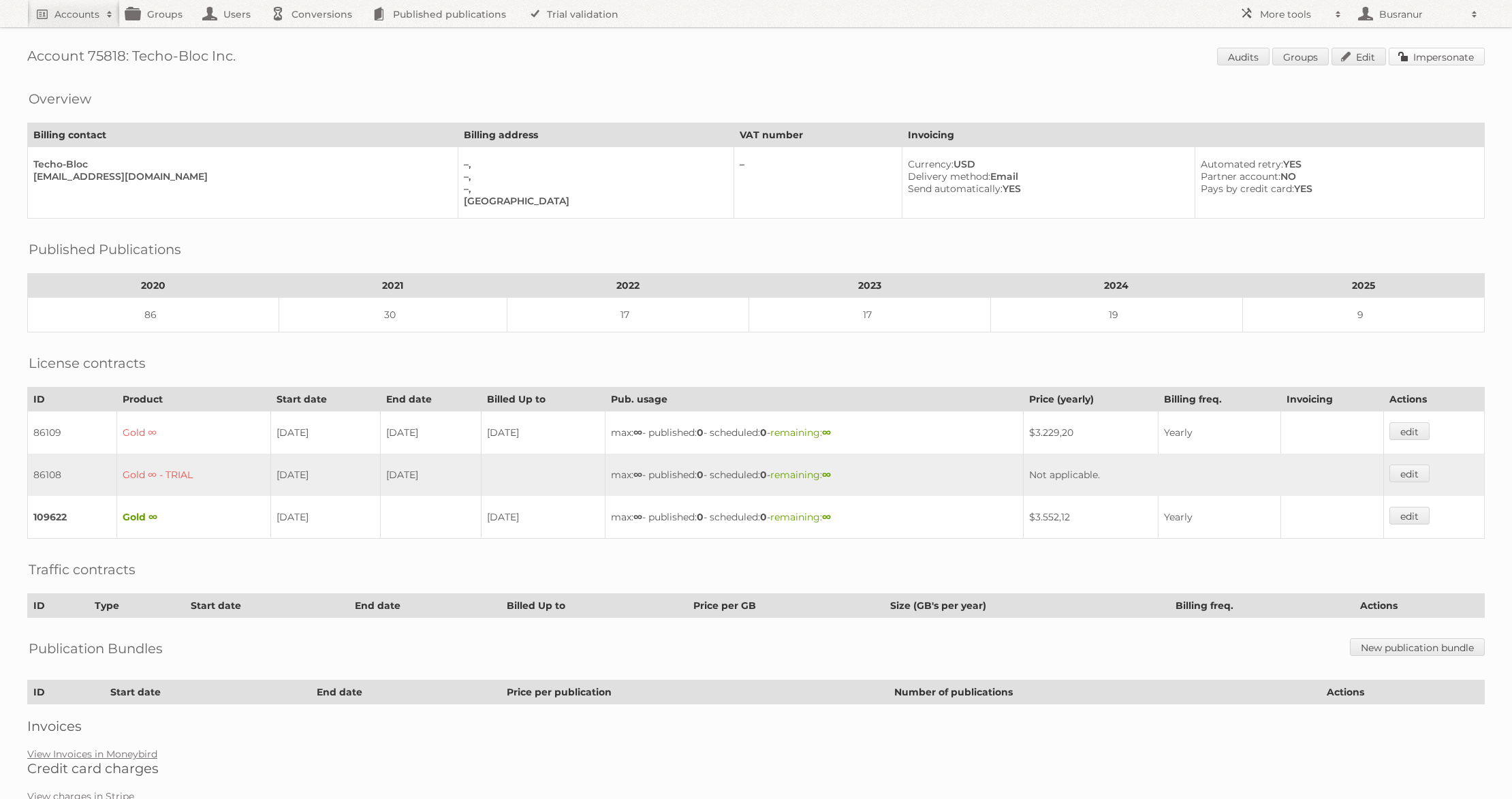
click at [1446, 60] on link "Impersonate" at bounding box center [1436, 56] width 96 height 18
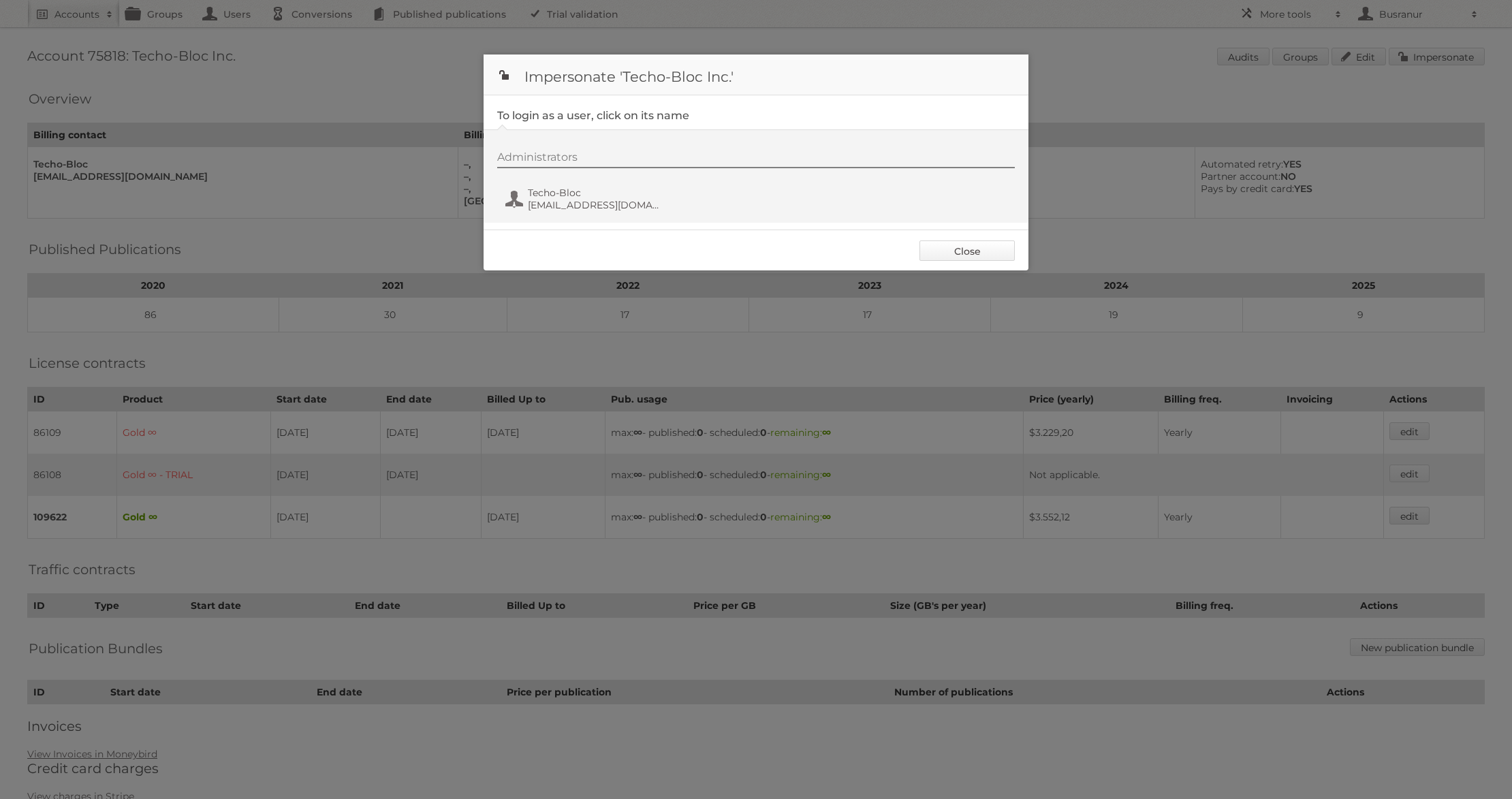
click at [946, 253] on link "Close" at bounding box center [967, 250] width 95 height 20
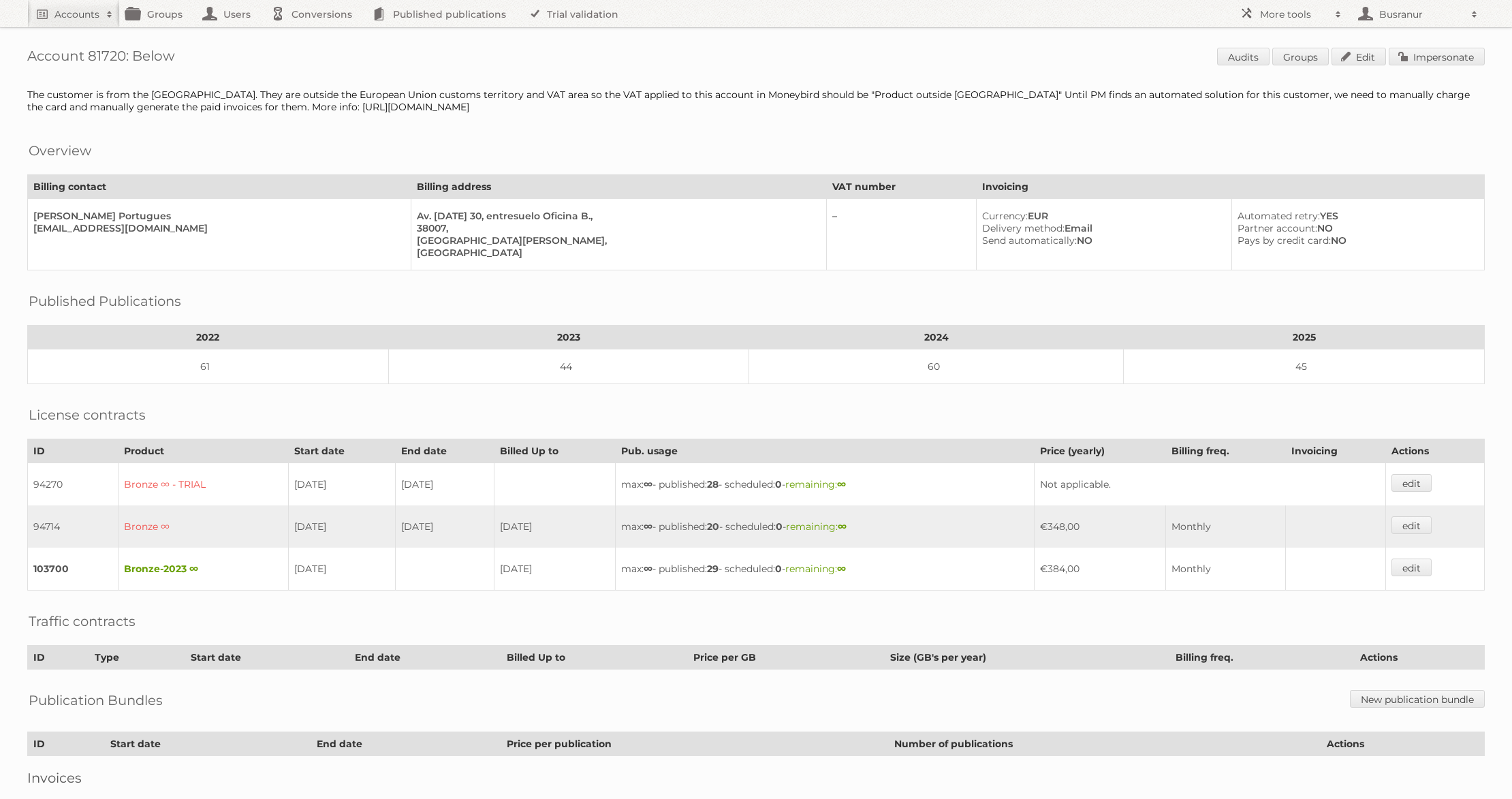
scroll to position [75, 0]
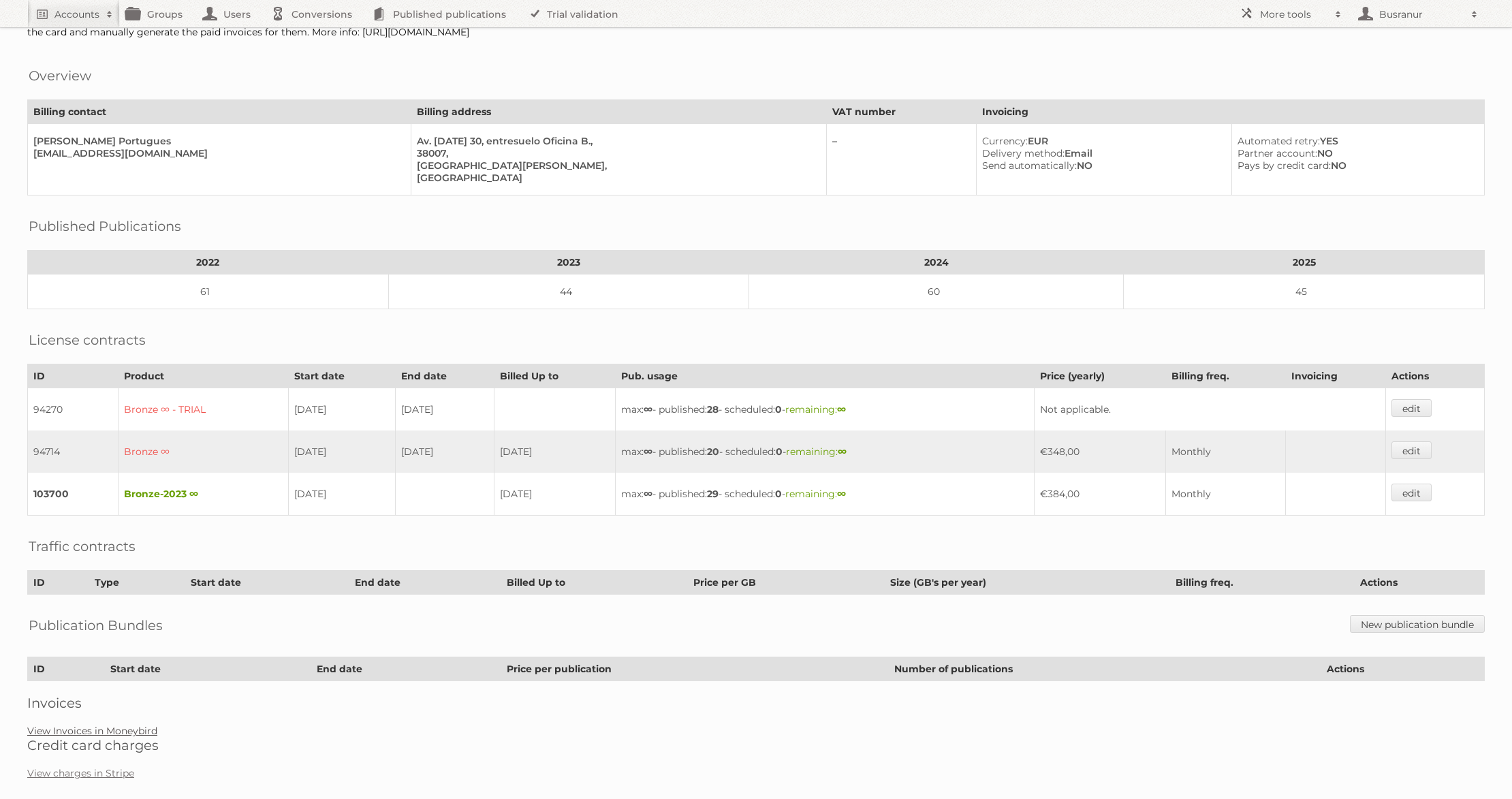
click at [135, 724] on link "View Invoices in Moneybird" at bounding box center [92, 730] width 130 height 12
click at [79, 767] on link "View charges in Stripe" at bounding box center [81, 773] width 107 height 12
click at [90, 724] on link "View Invoices in Moneybird" at bounding box center [92, 730] width 130 height 12
click at [94, 724] on link "View Invoices in Moneybird" at bounding box center [92, 730] width 130 height 12
